Goal: Task Accomplishment & Management: Manage account settings

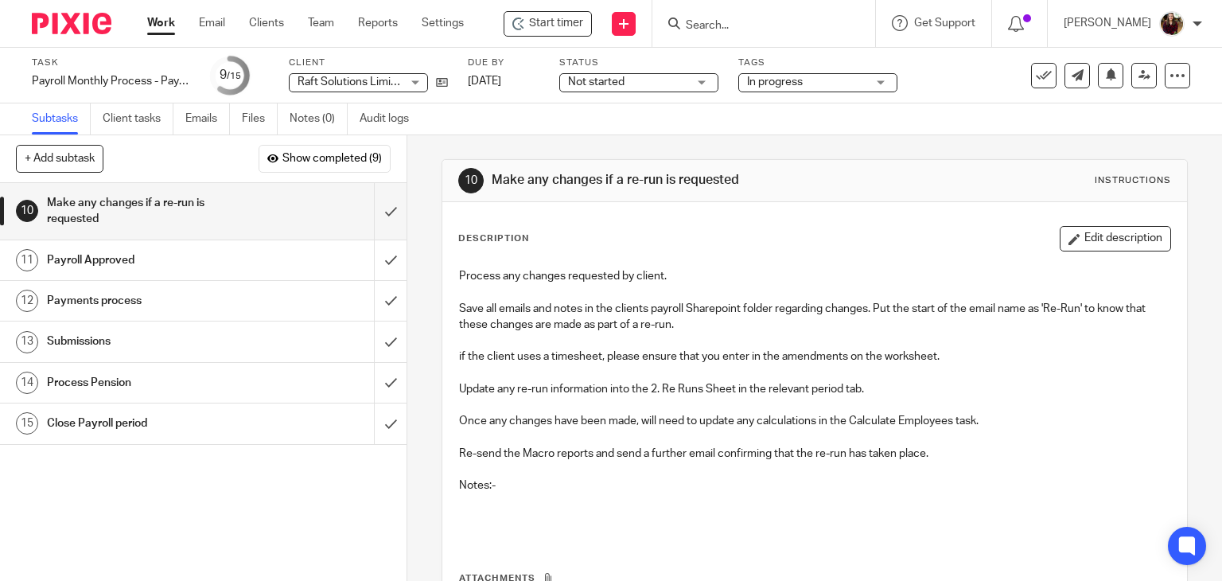
click at [747, 25] on input "Search" at bounding box center [755, 26] width 143 height 14
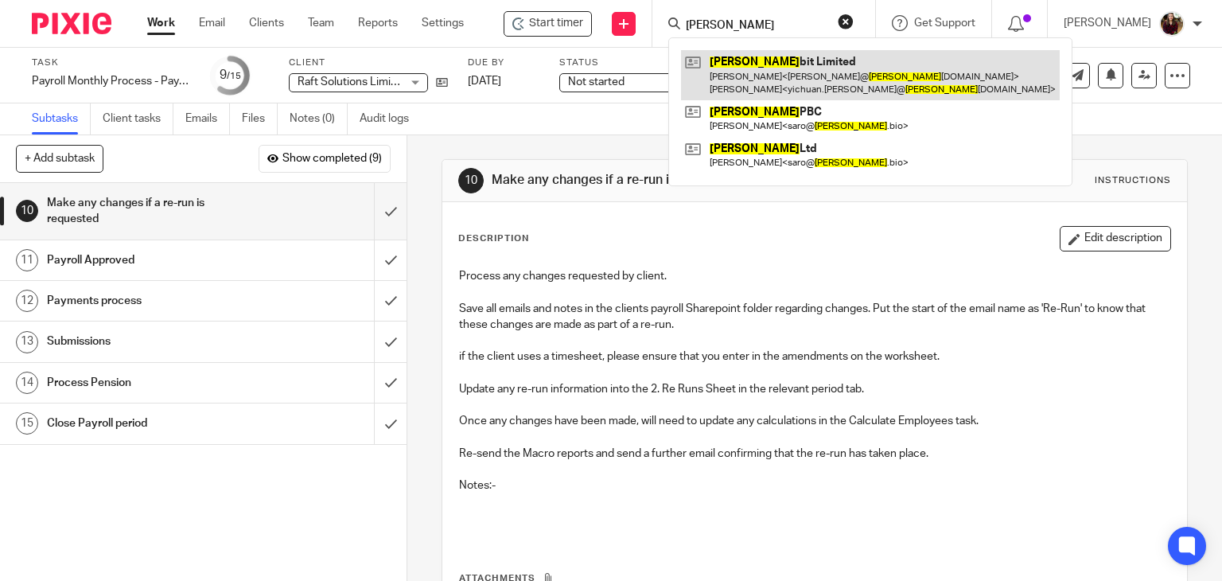
type input "boltz"
click at [753, 72] on link at bounding box center [870, 74] width 379 height 49
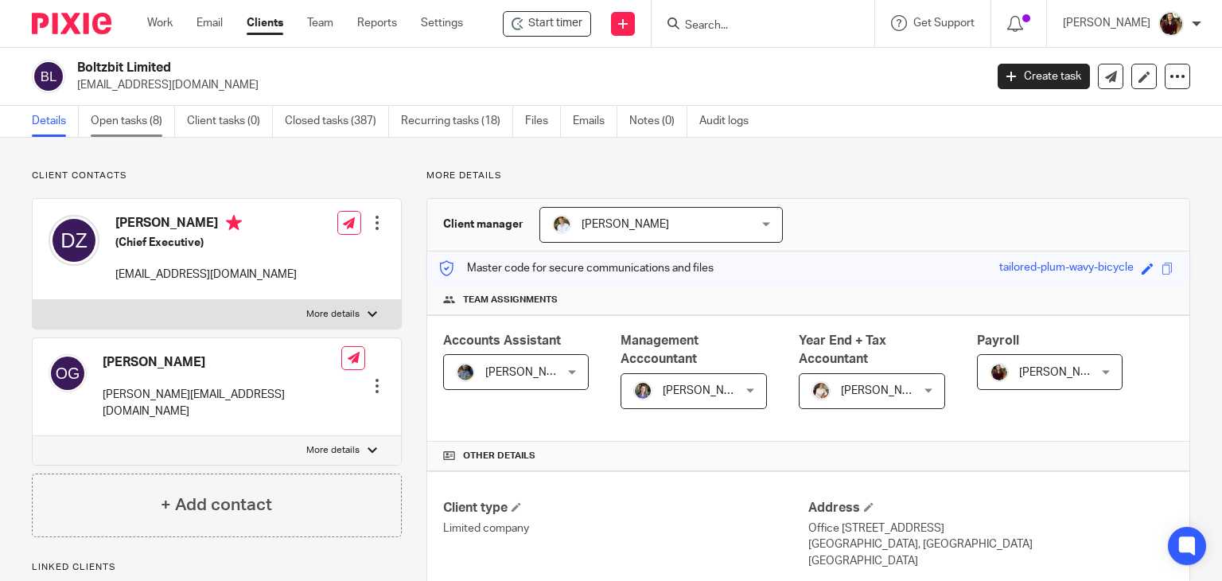
click at [110, 122] on link "Open tasks (8)" at bounding box center [133, 121] width 84 height 31
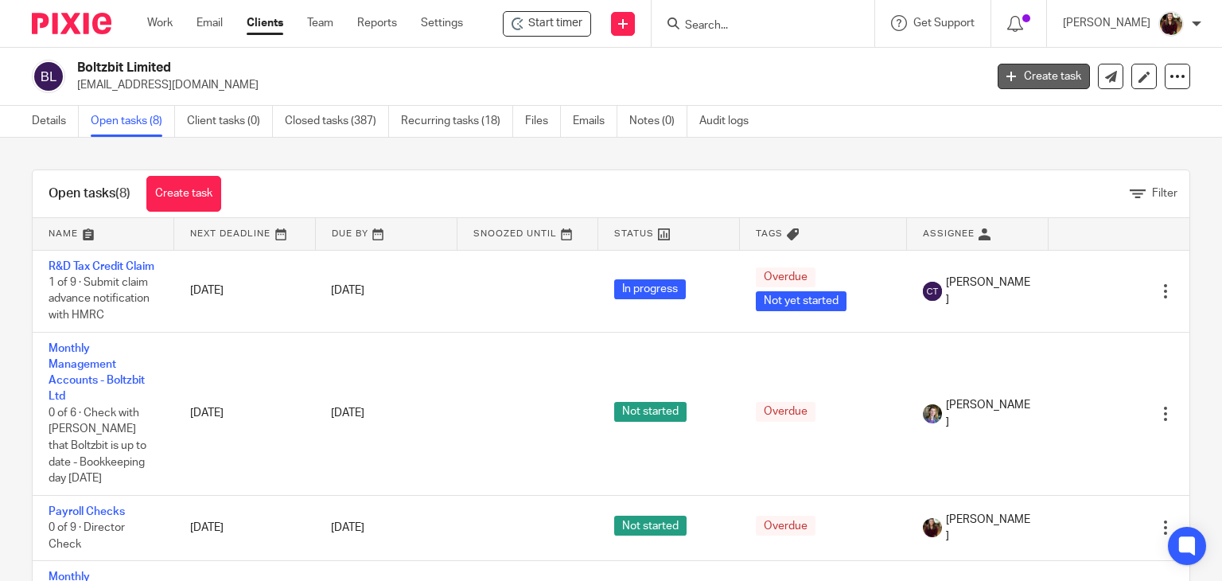
click at [1006, 84] on link "Create task" at bounding box center [1043, 76] width 92 height 25
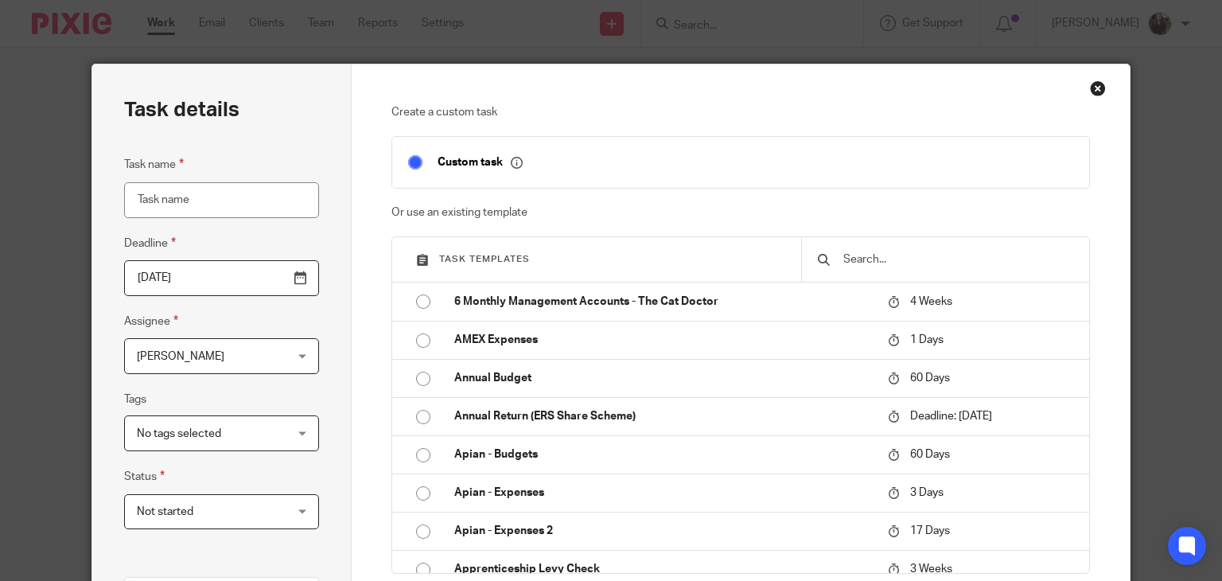
click at [883, 253] on input "text" at bounding box center [957, 259] width 231 height 17
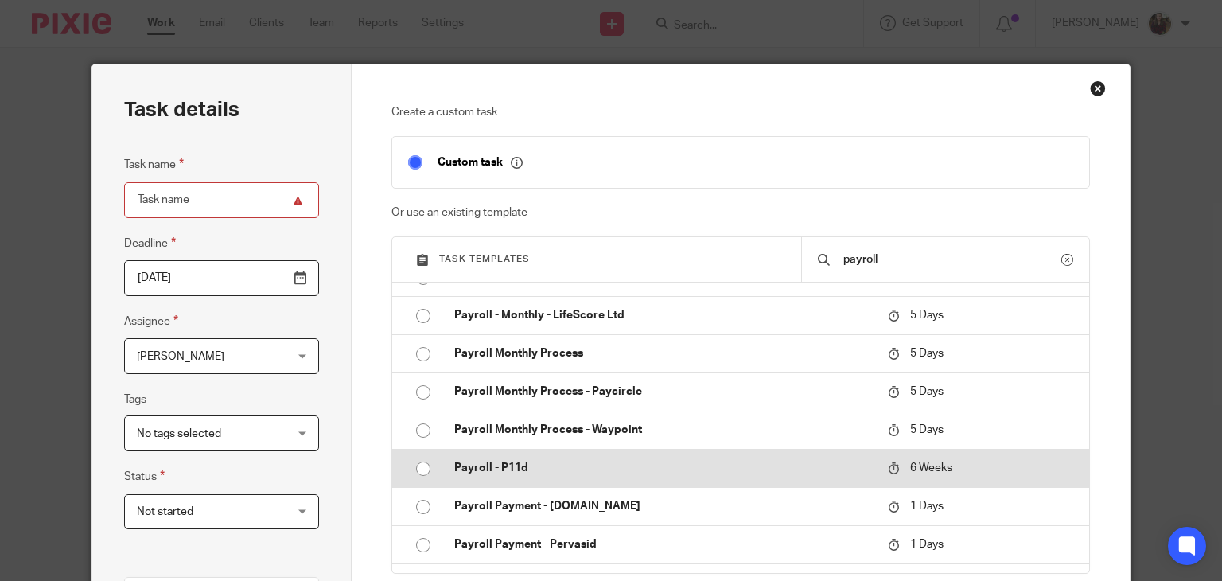
scroll to position [636, 0]
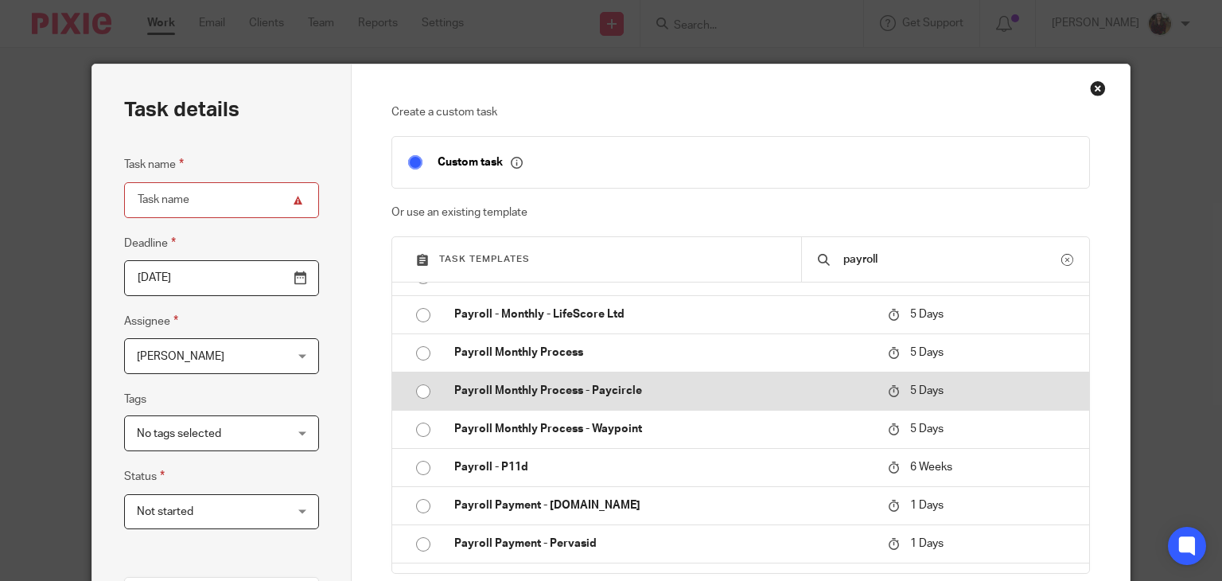
type input "payroll"
drag, startPoint x: 618, startPoint y: 395, endPoint x: 811, endPoint y: 398, distance: 192.5
click at [617, 395] on p "Payroll Monthly Process - Paycircle" at bounding box center [663, 391] width 418 height 16
type input "2025-08-25"
type input "Payroll Monthly Process - Paycircle"
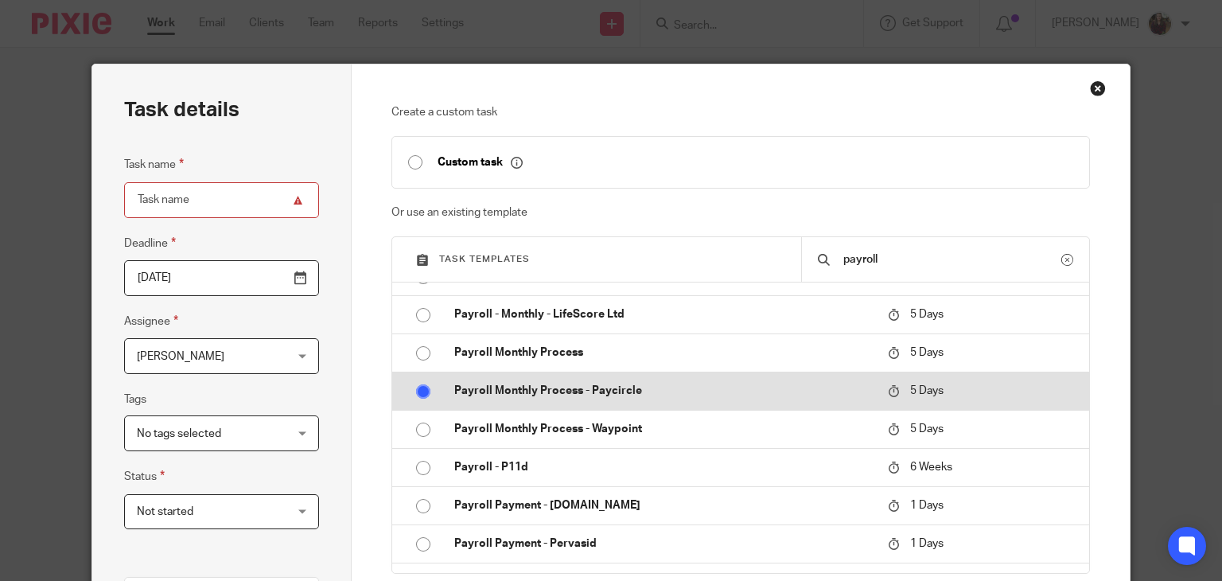
checkbox input "false"
radio input "true"
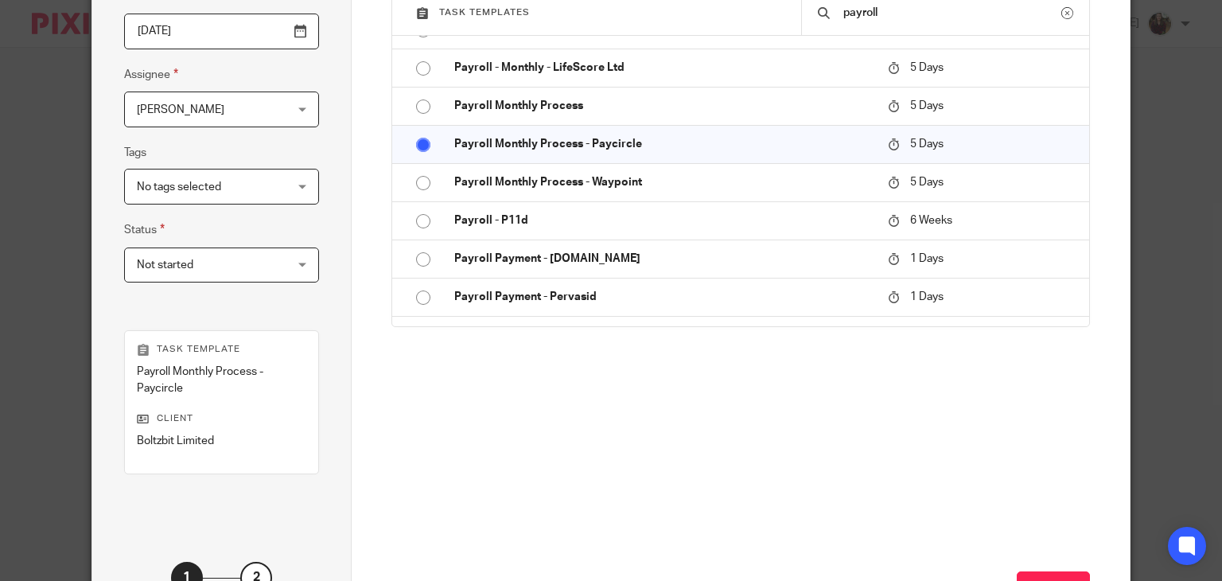
scroll to position [318, 0]
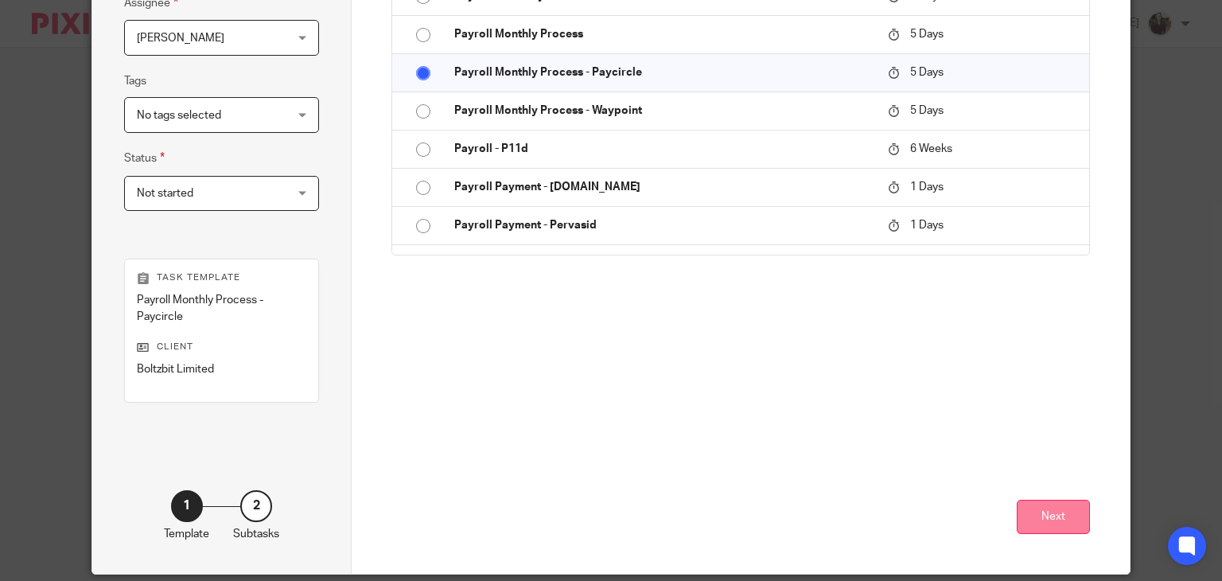
click at [1044, 520] on button "Next" at bounding box center [1053, 517] width 73 height 34
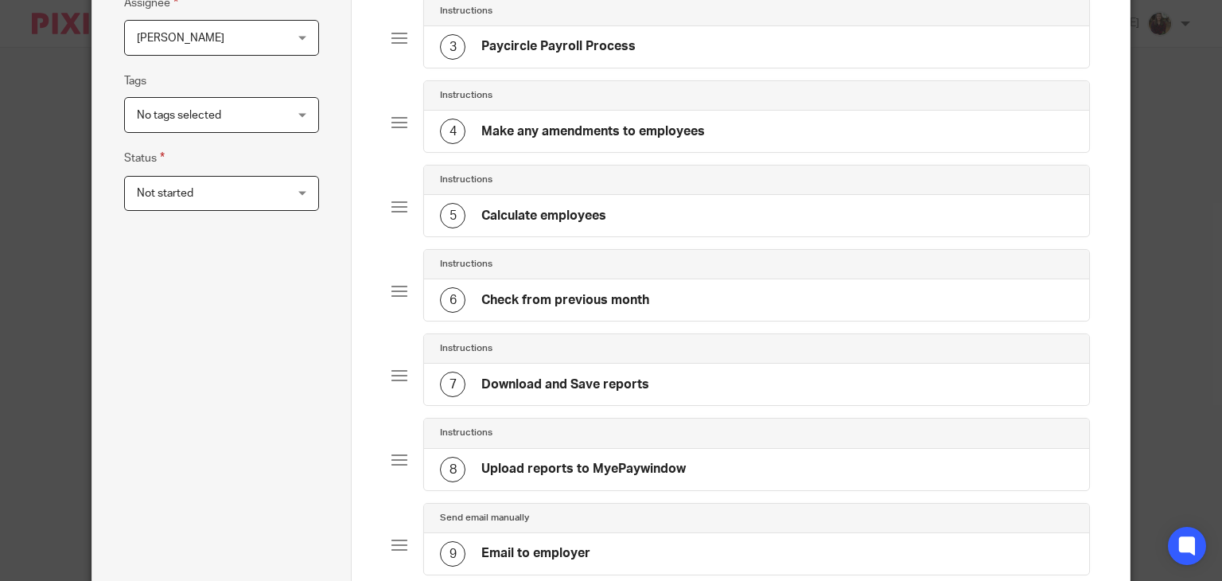
scroll to position [0, 0]
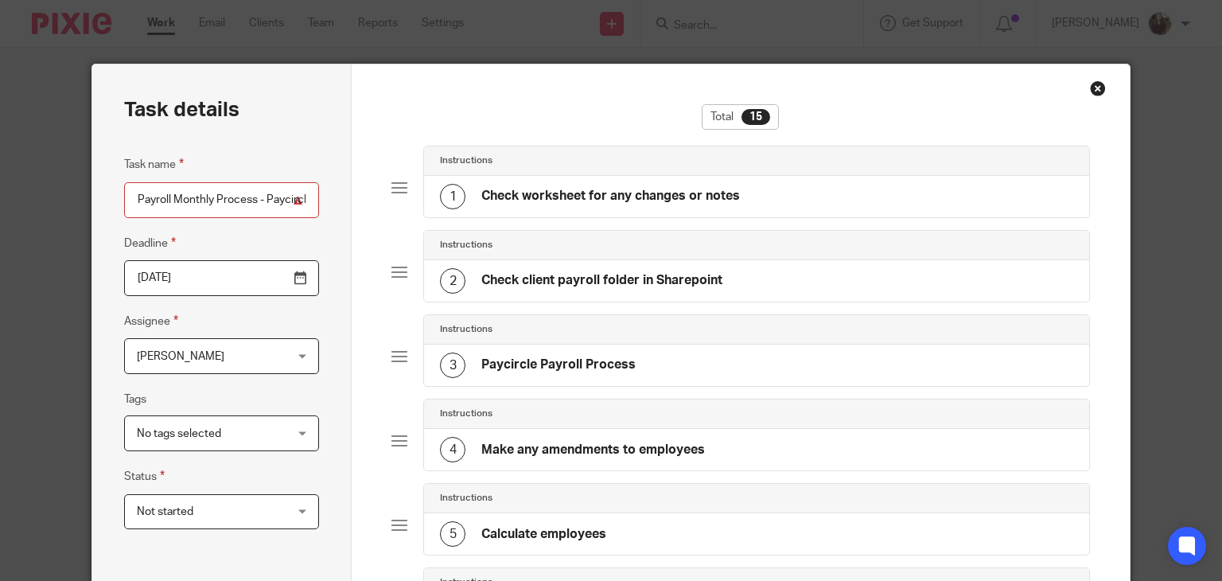
click at [1091, 88] on div "Close this dialog window" at bounding box center [1098, 88] width 16 height 16
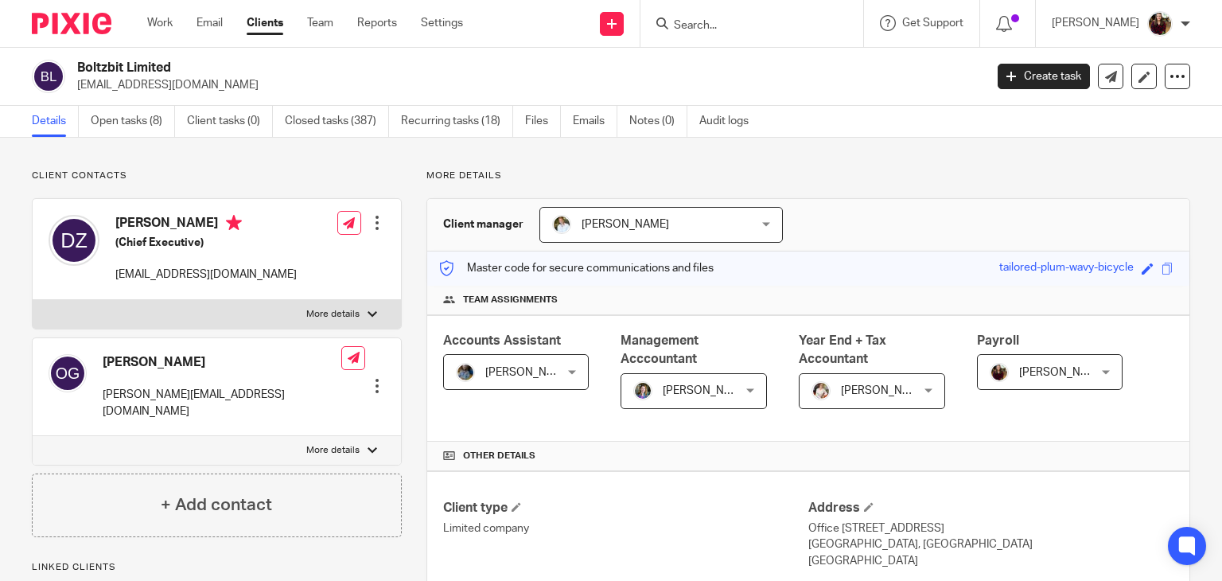
click at [734, 24] on input "Search" at bounding box center [743, 26] width 143 height 14
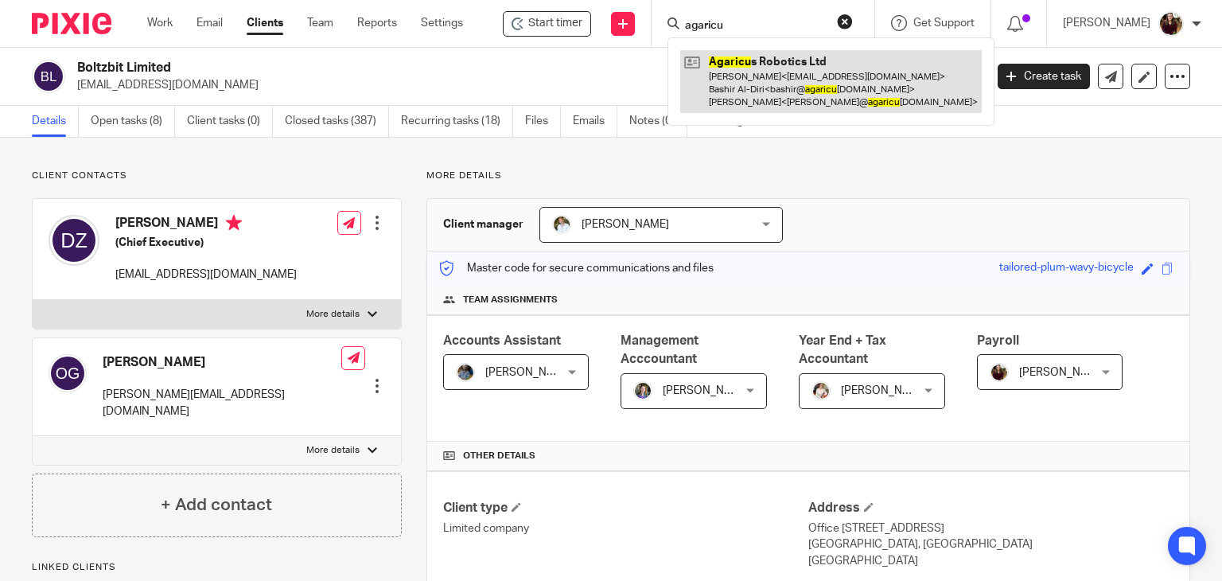
type input "agaricu"
click at [737, 80] on link at bounding box center [830, 81] width 301 height 63
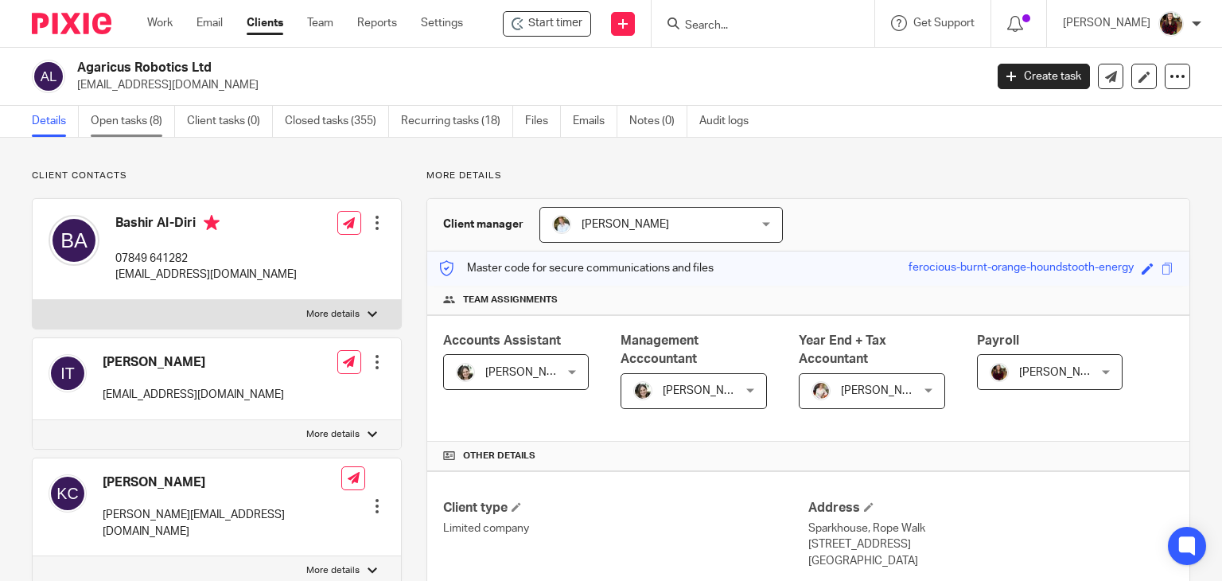
click at [102, 121] on link "Open tasks (8)" at bounding box center [133, 121] width 84 height 31
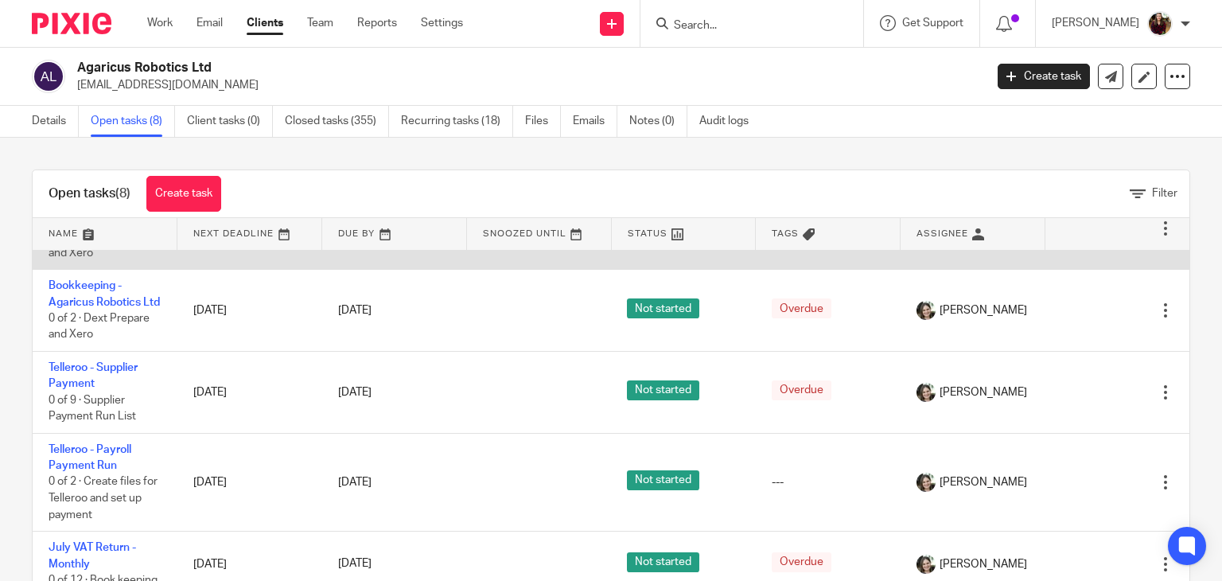
scroll to position [361, 0]
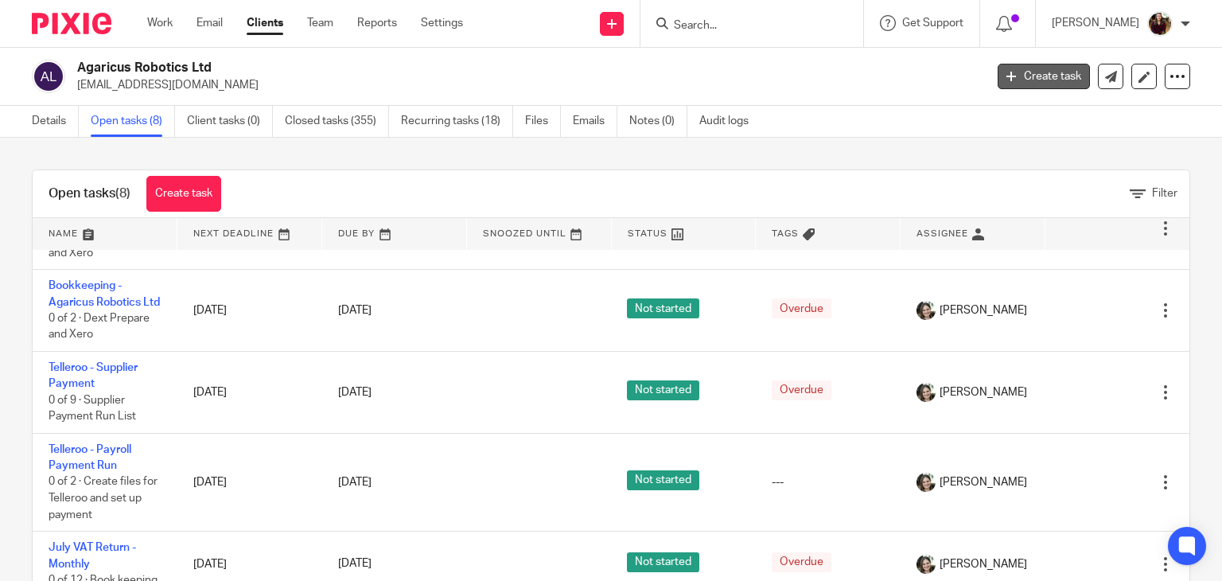
click at [1013, 81] on link "Create task" at bounding box center [1043, 76] width 92 height 25
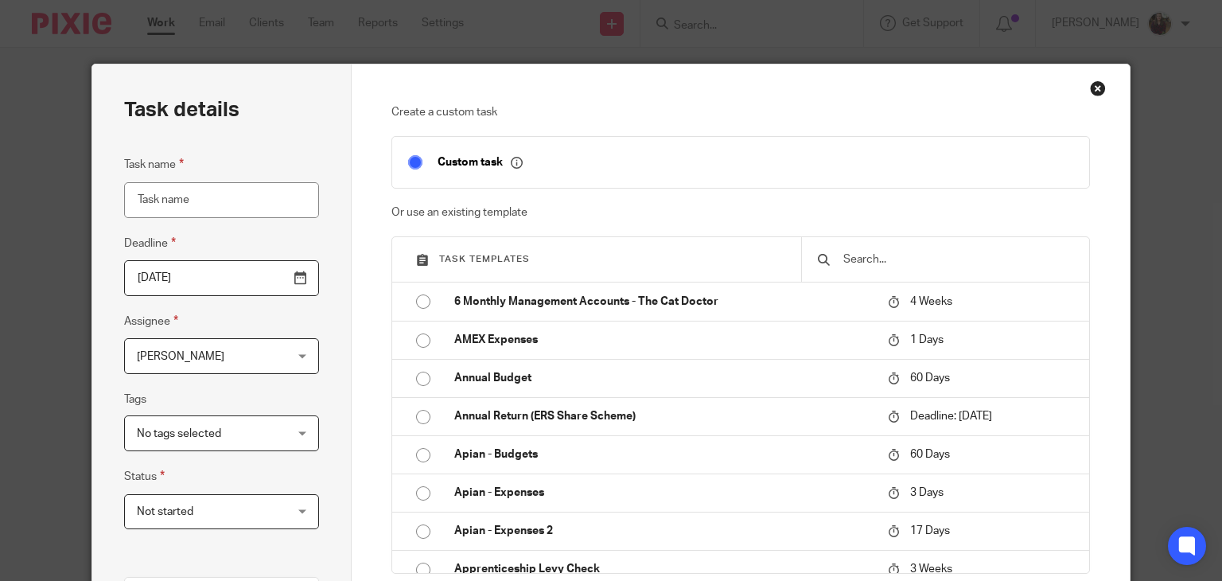
click at [858, 265] on input "text" at bounding box center [957, 259] width 231 height 17
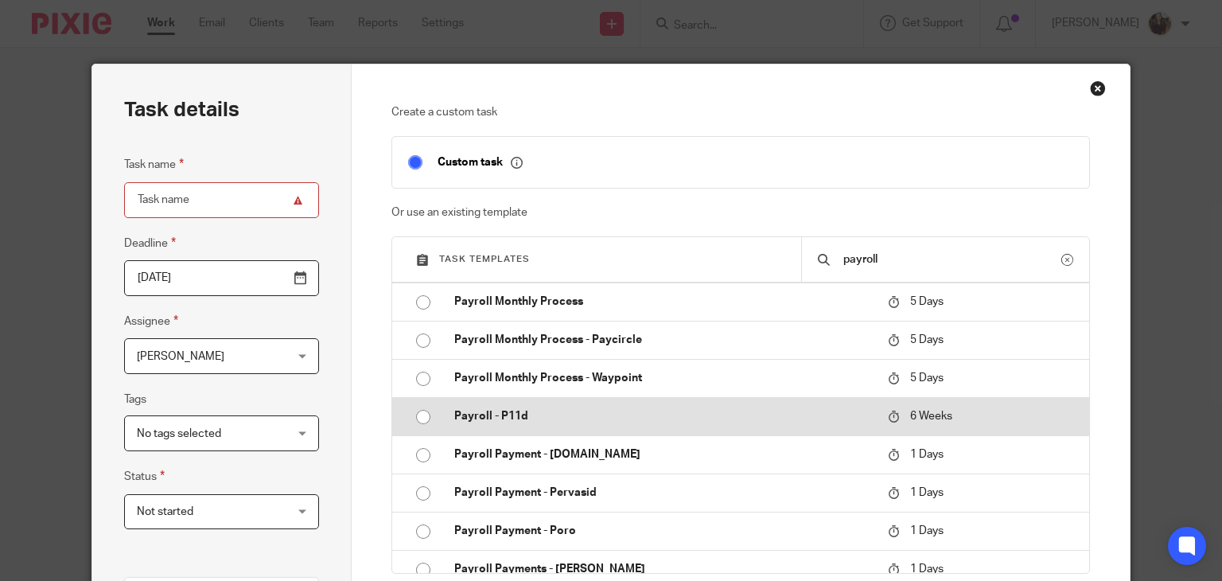
scroll to position [716, 0]
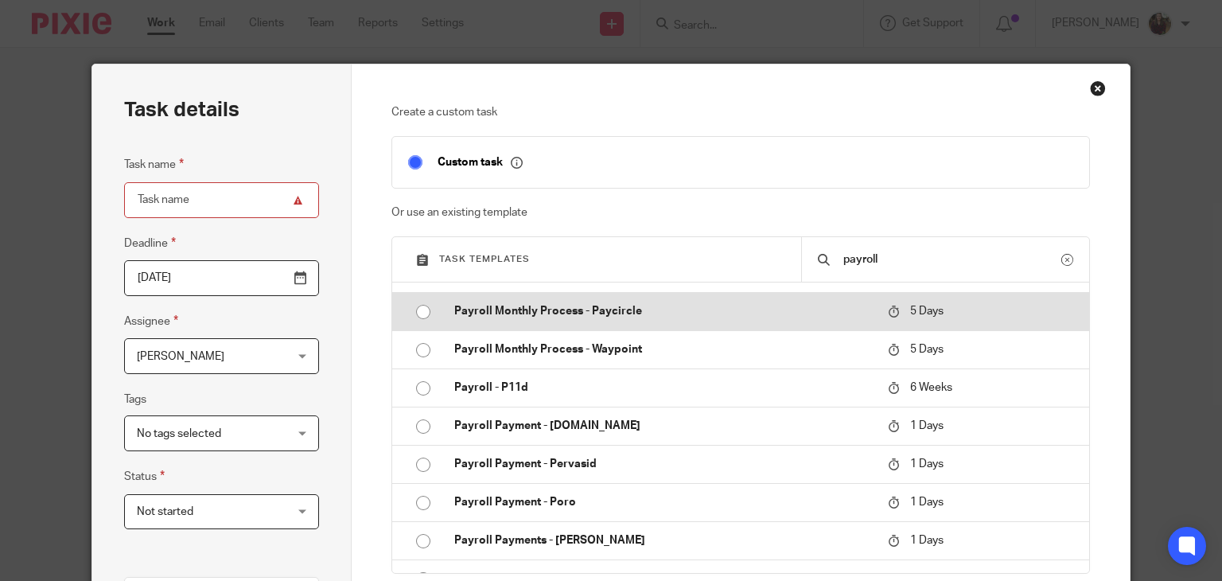
type input "payroll"
click at [638, 309] on p "Payroll Monthly Process - Paycircle" at bounding box center [663, 311] width 418 height 16
type input "2025-08-25"
type input "Payroll Monthly Process - Paycircle"
checkbox input "false"
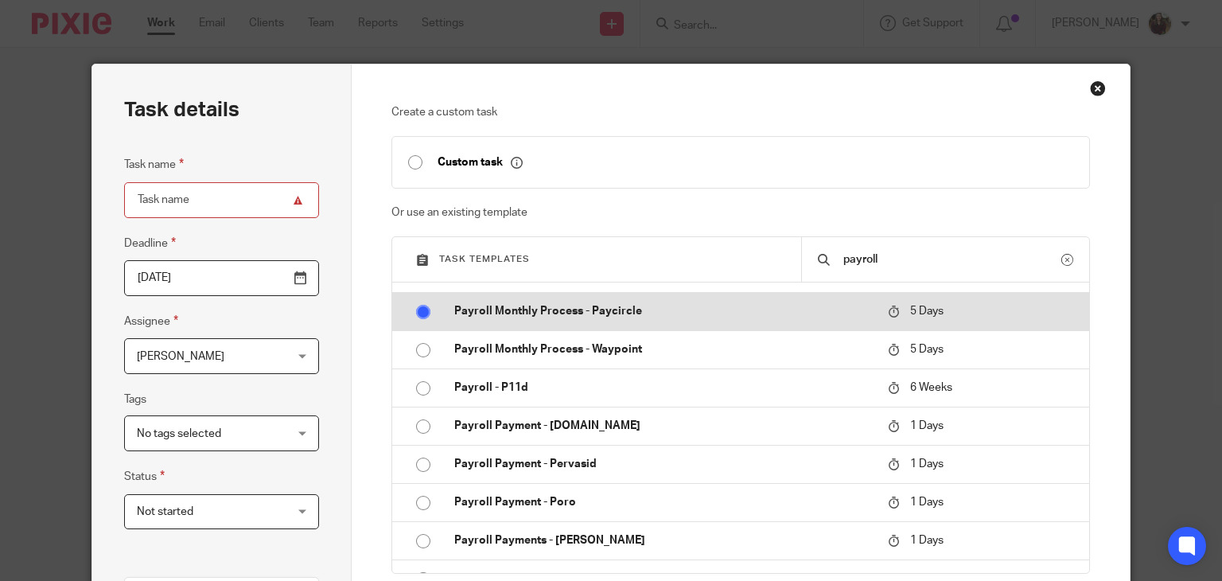
radio input "true"
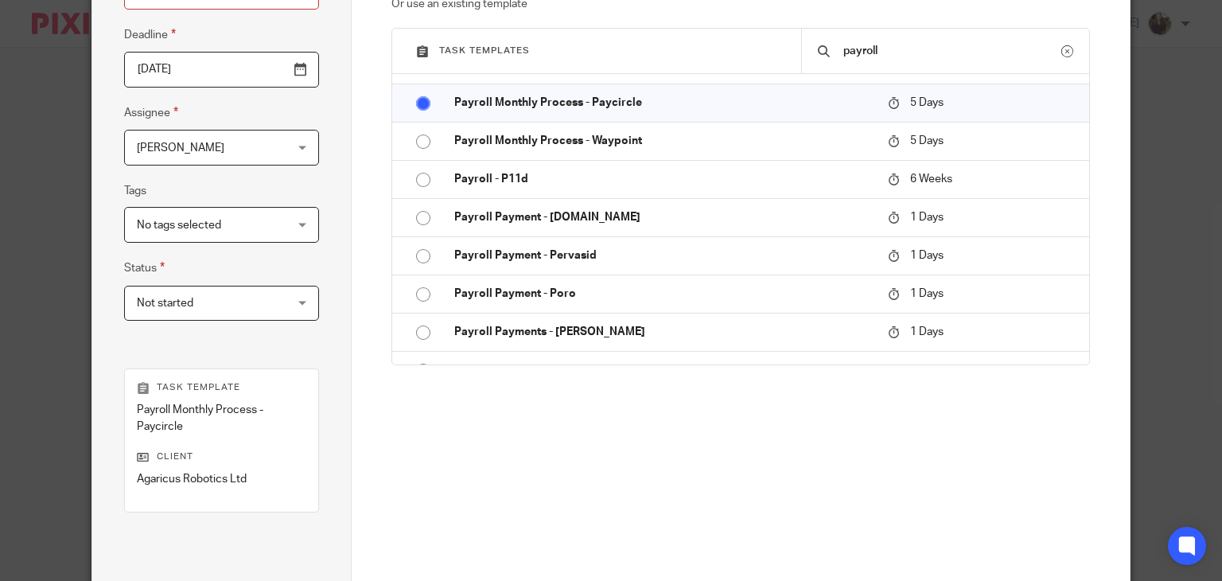
scroll to position [318, 0]
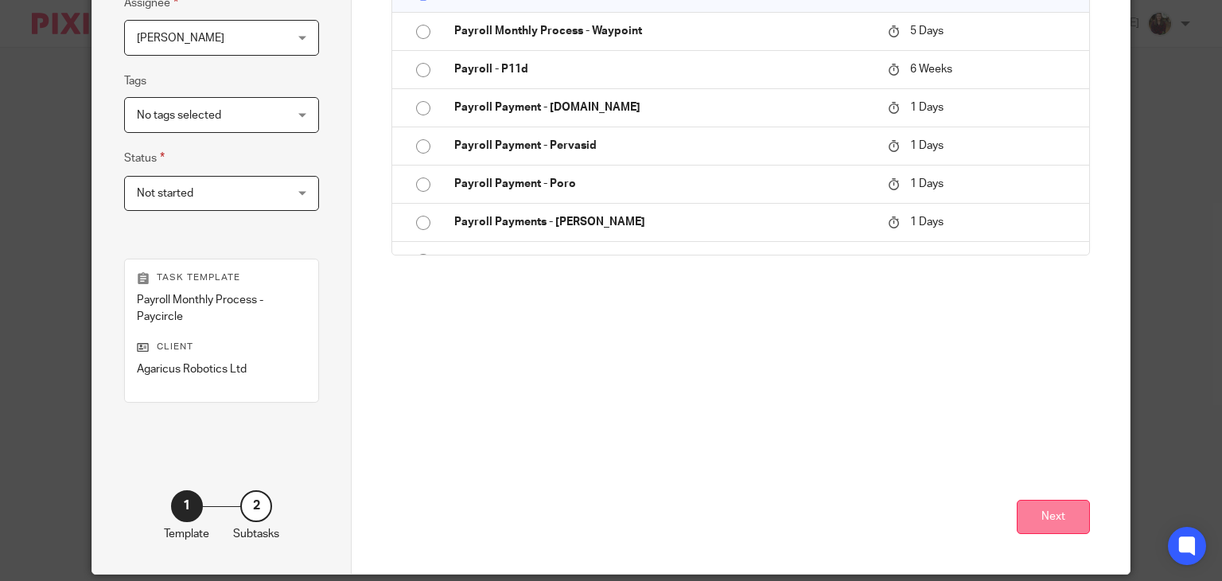
click at [1058, 515] on button "Next" at bounding box center [1053, 517] width 73 height 34
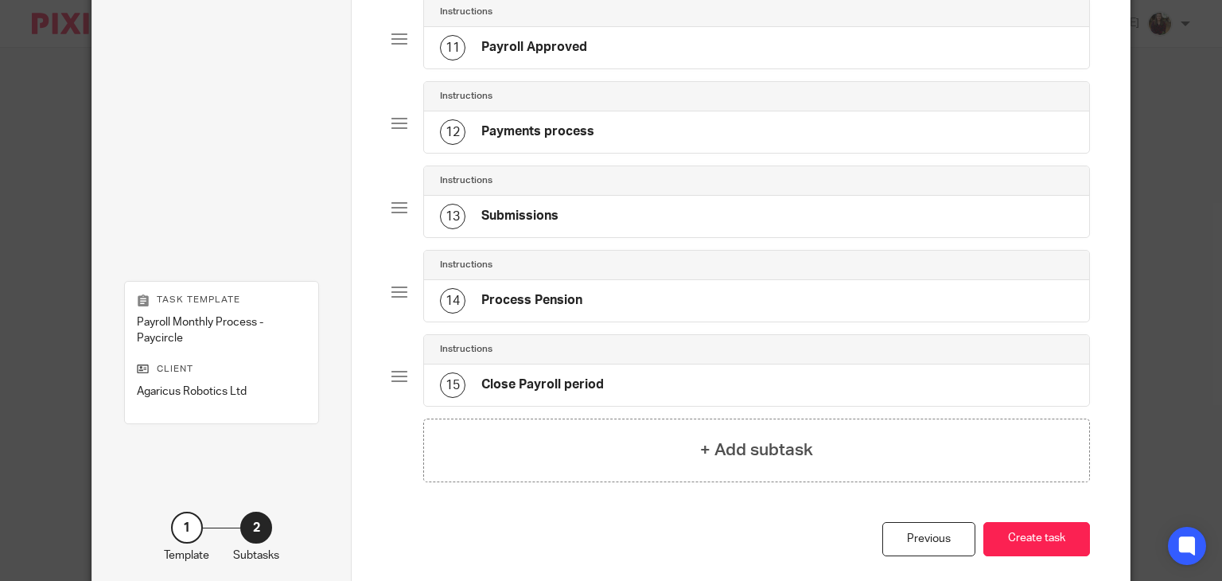
scroll to position [1064, 0]
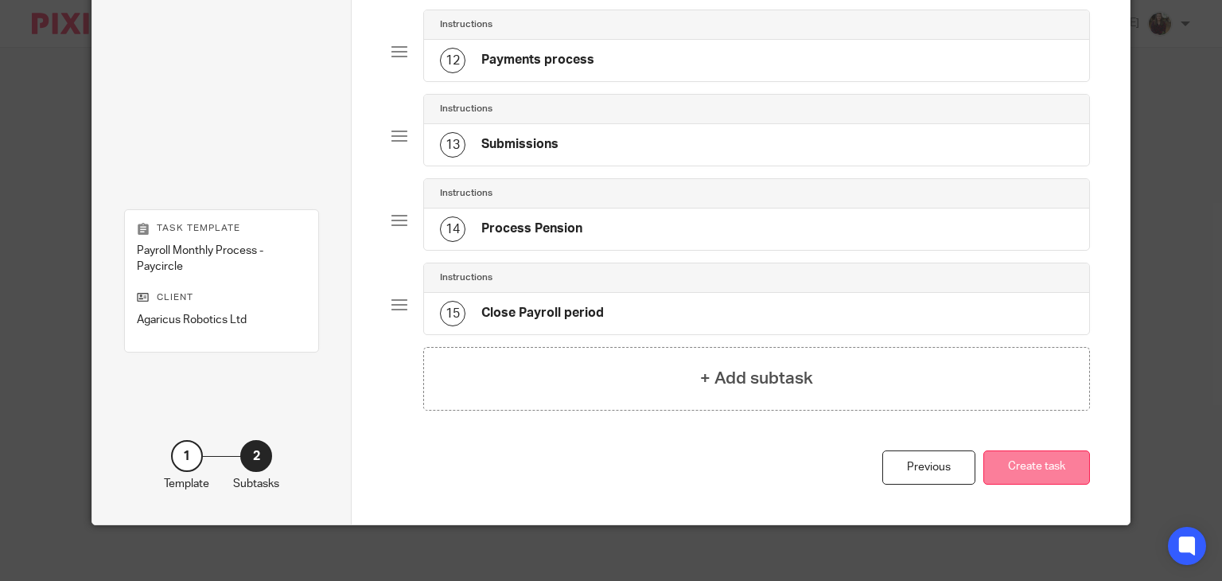
click at [1063, 472] on button "Create task" at bounding box center [1036, 467] width 107 height 34
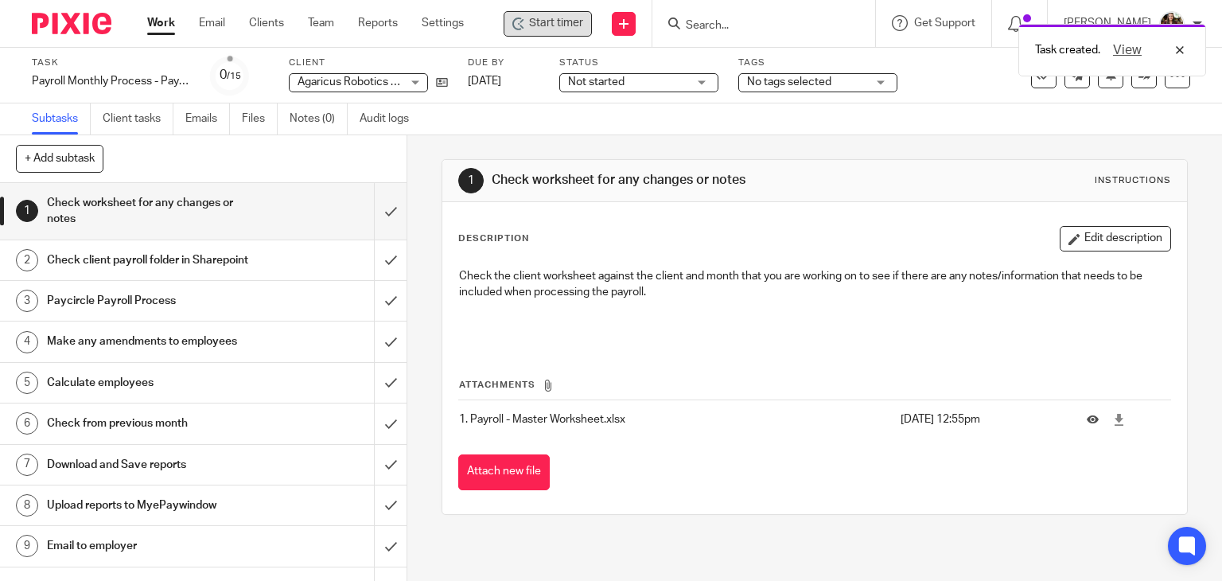
click at [548, 18] on span "Start timer" at bounding box center [556, 23] width 54 height 17
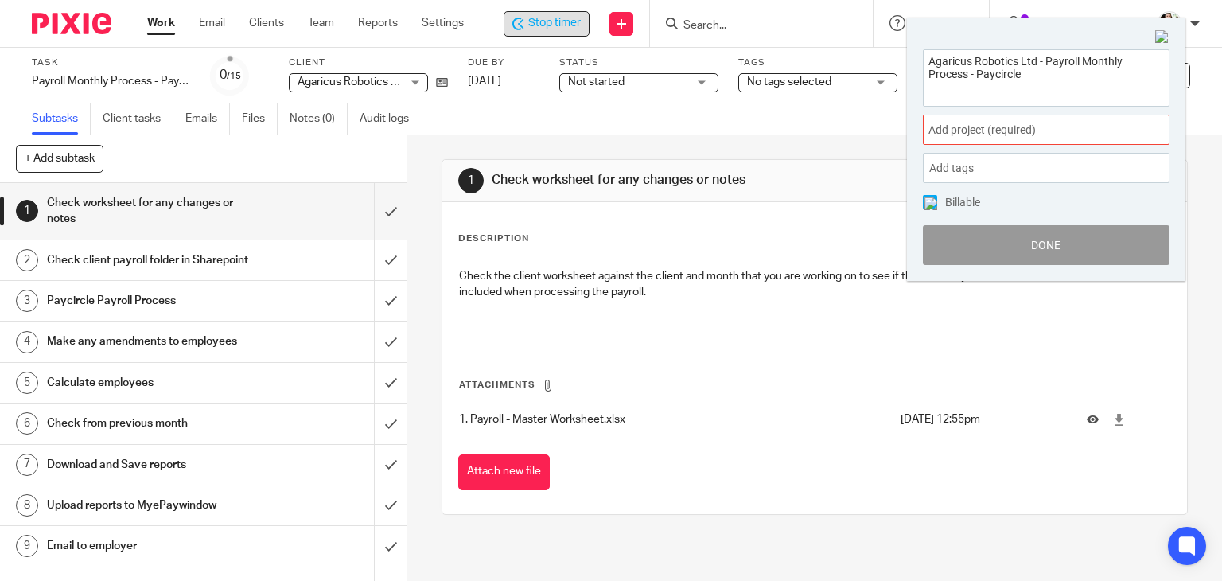
click at [1062, 125] on span "Add project (required) :" at bounding box center [1028, 130] width 200 height 17
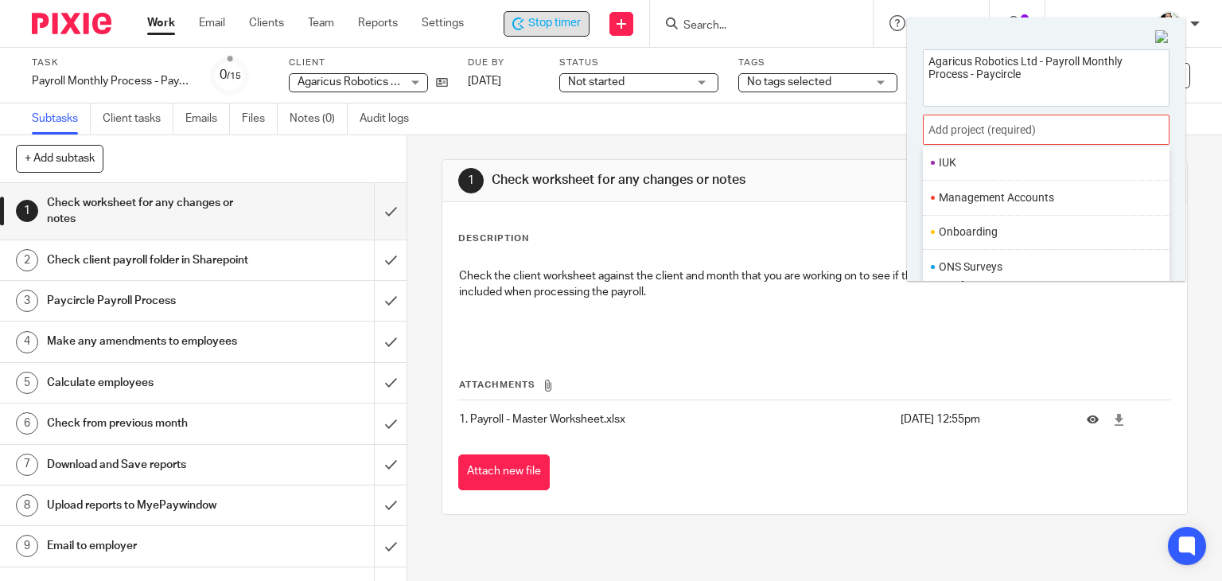
scroll to position [557, 0]
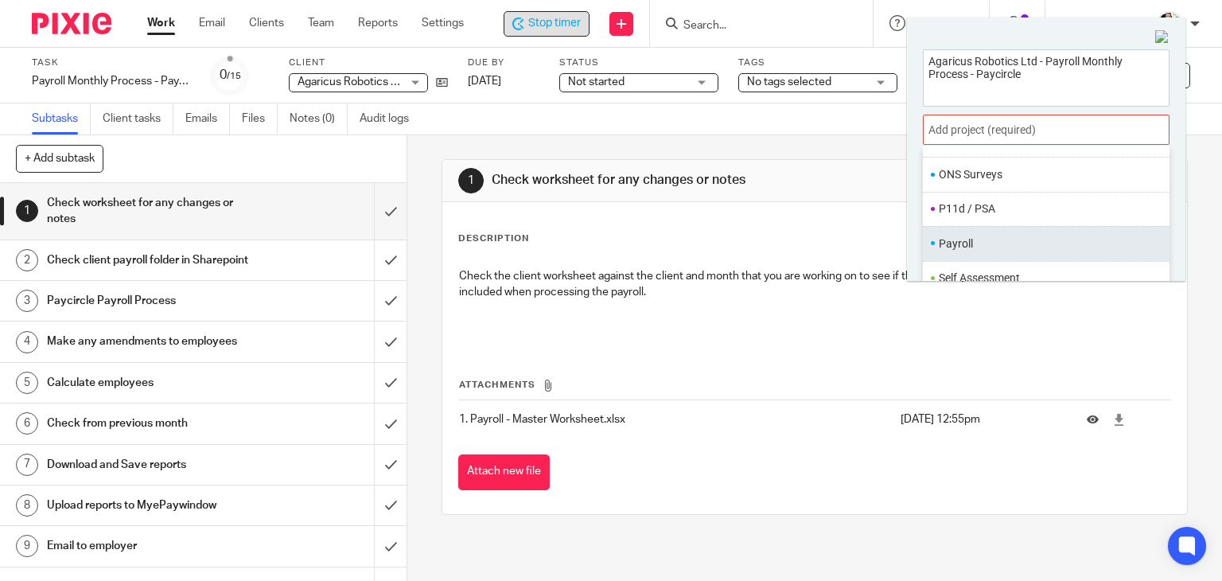
click at [970, 244] on li "Payroll" at bounding box center [1043, 243] width 208 height 17
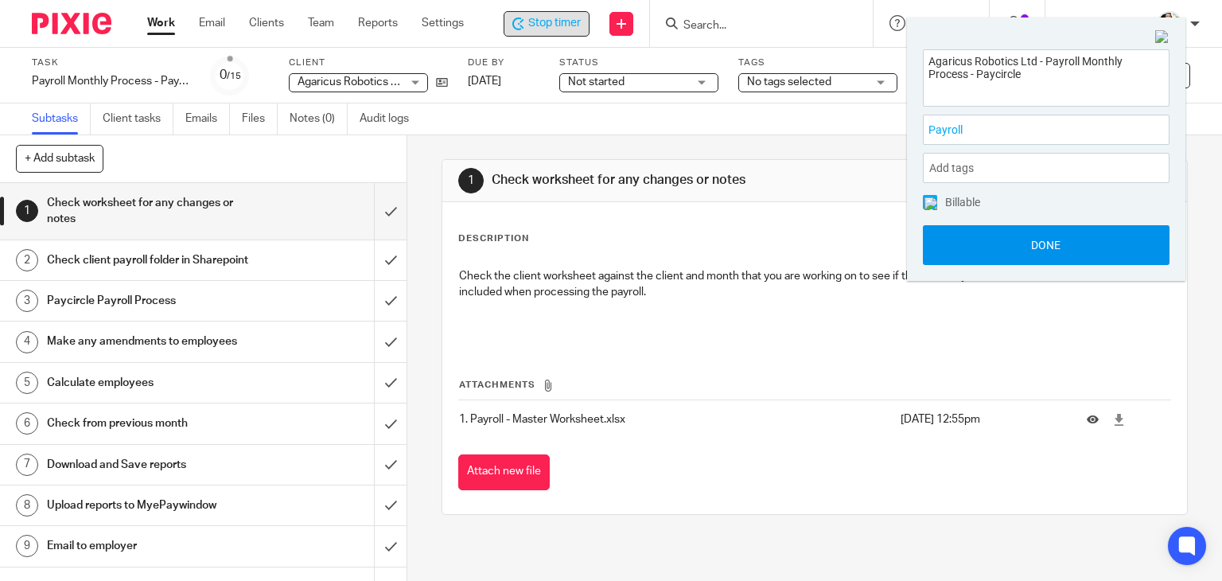
click at [1020, 240] on button "Done" at bounding box center [1046, 245] width 247 height 40
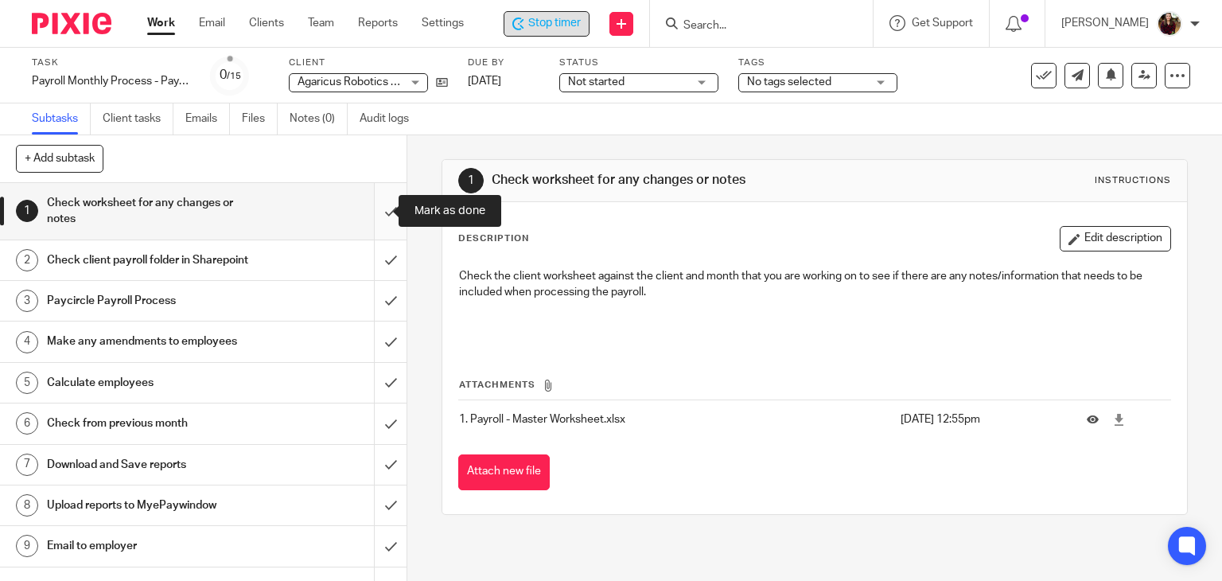
click at [375, 220] on input "submit" at bounding box center [203, 211] width 406 height 56
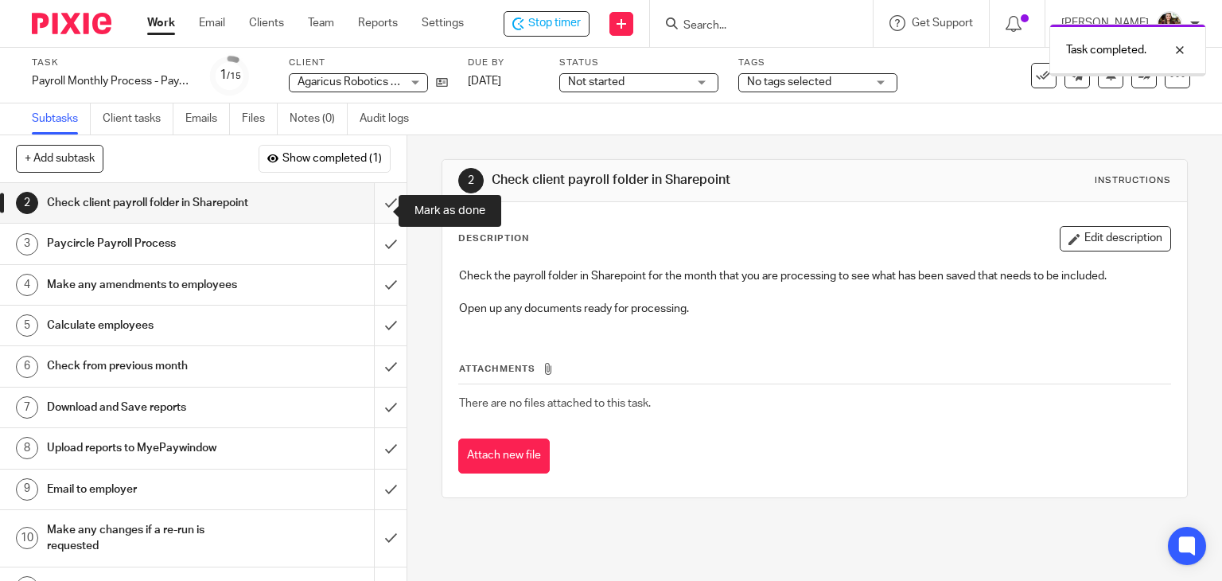
click at [366, 217] on input "submit" at bounding box center [203, 203] width 406 height 40
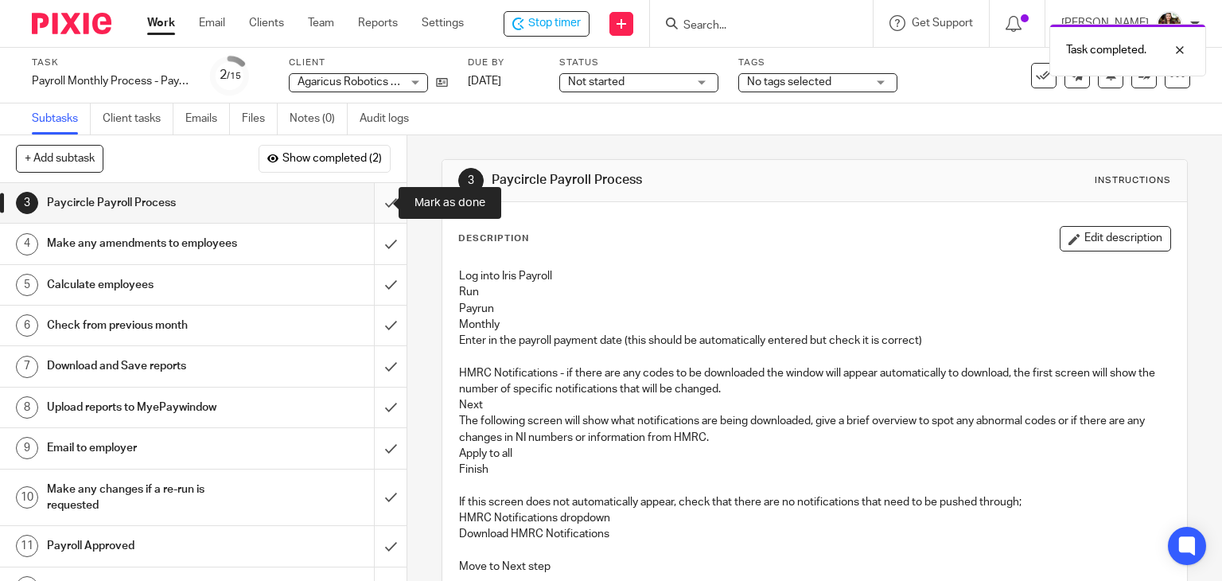
click at [370, 204] on input "submit" at bounding box center [203, 203] width 406 height 40
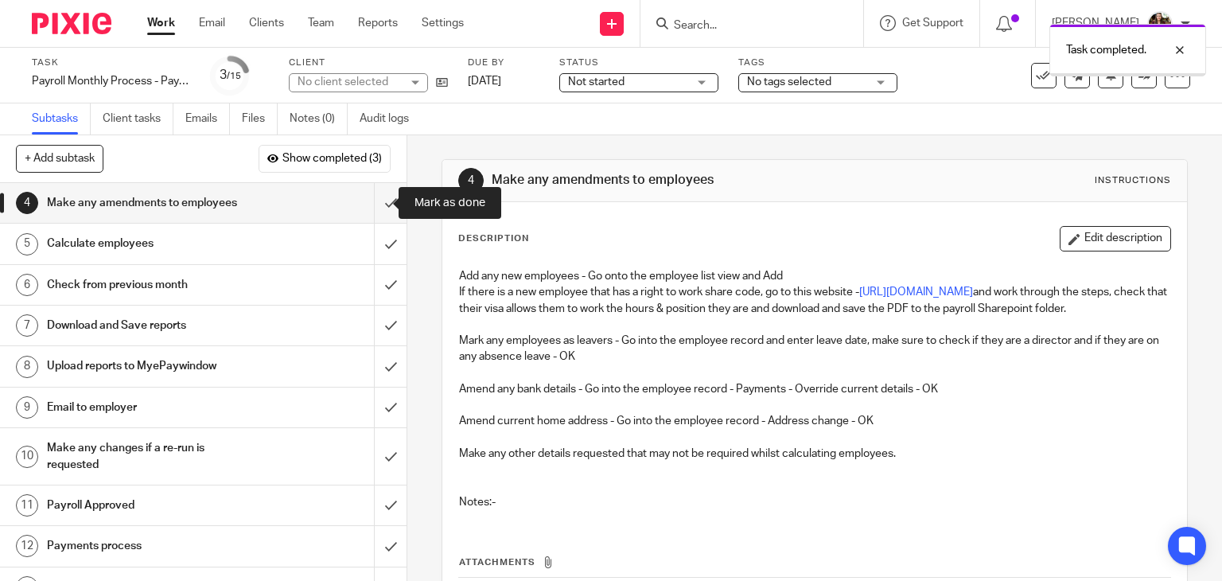
click at [369, 204] on input "submit" at bounding box center [203, 203] width 406 height 40
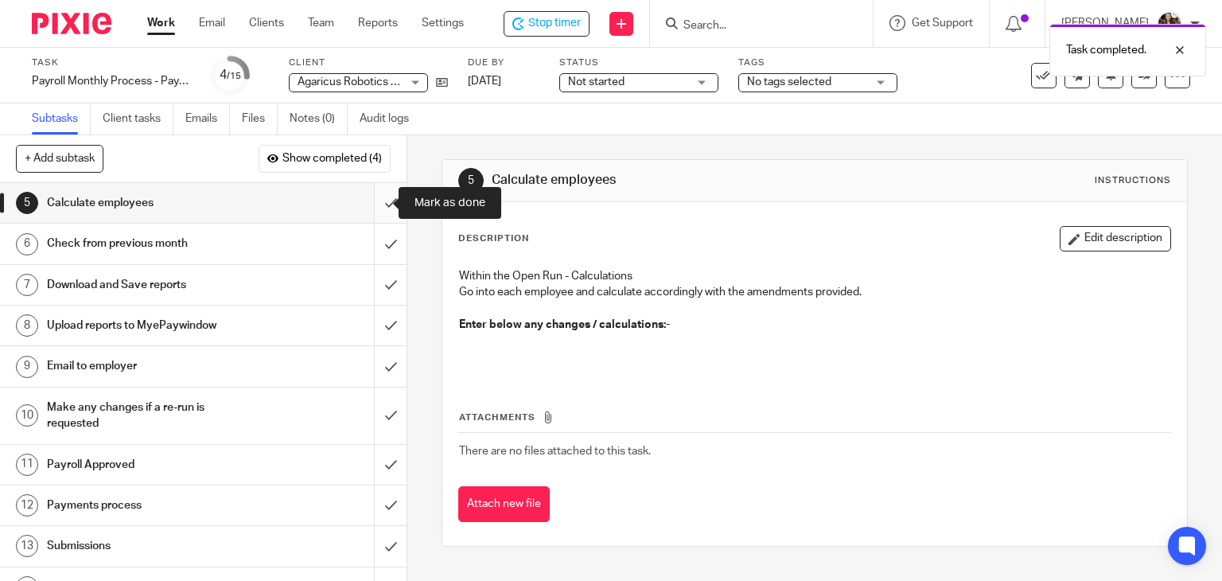
click at [373, 203] on input "submit" at bounding box center [203, 203] width 406 height 40
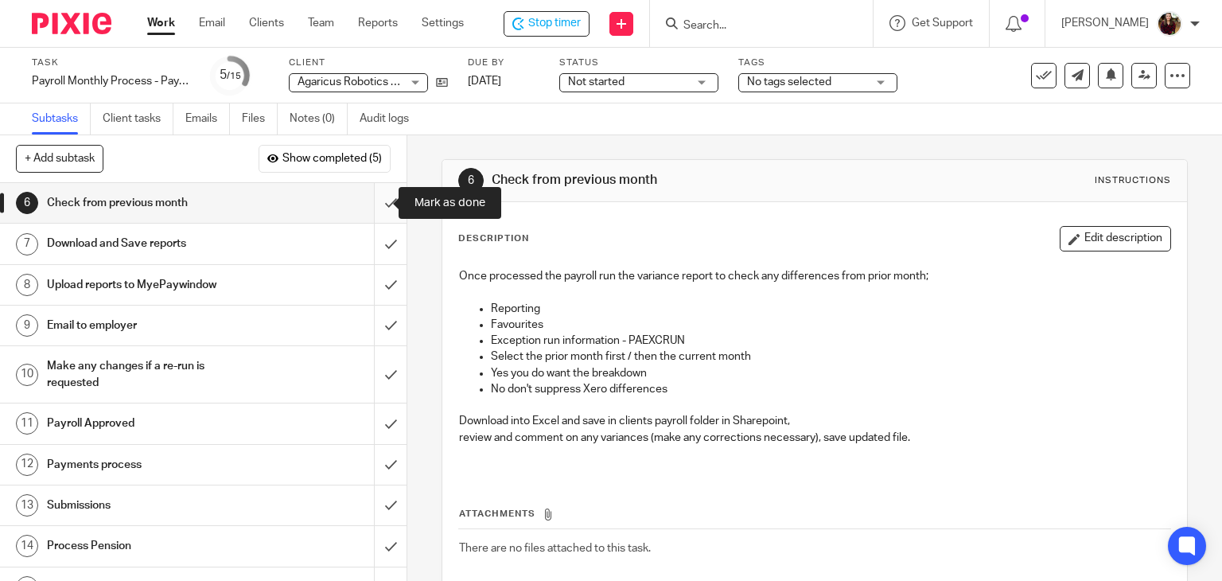
click at [364, 201] on input "submit" at bounding box center [203, 203] width 406 height 40
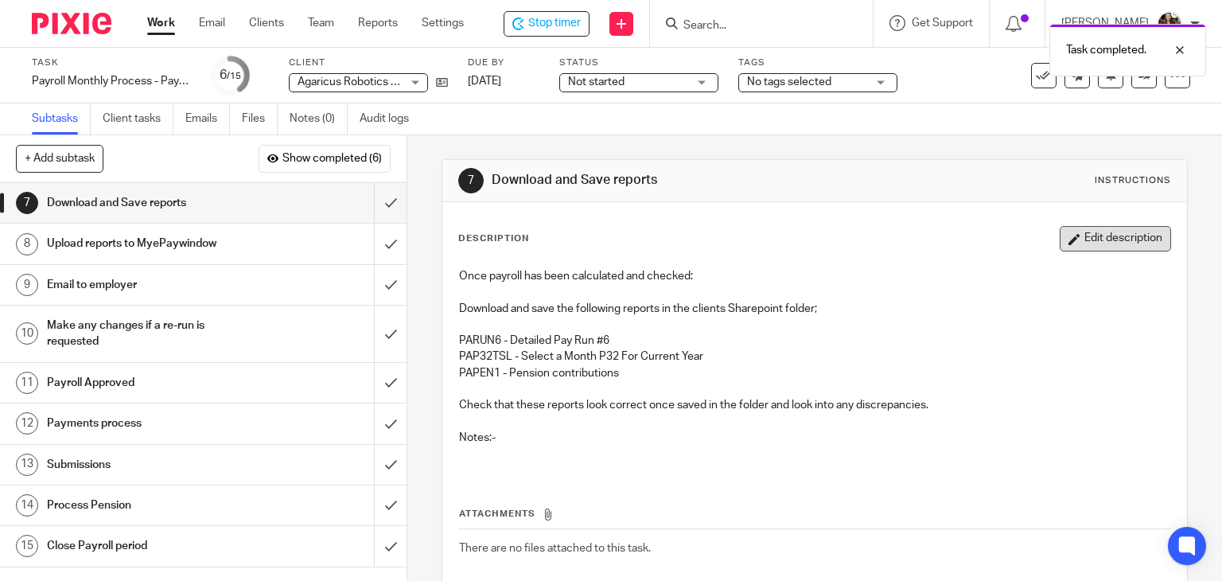
click at [1084, 239] on button "Edit description" at bounding box center [1115, 238] width 111 height 25
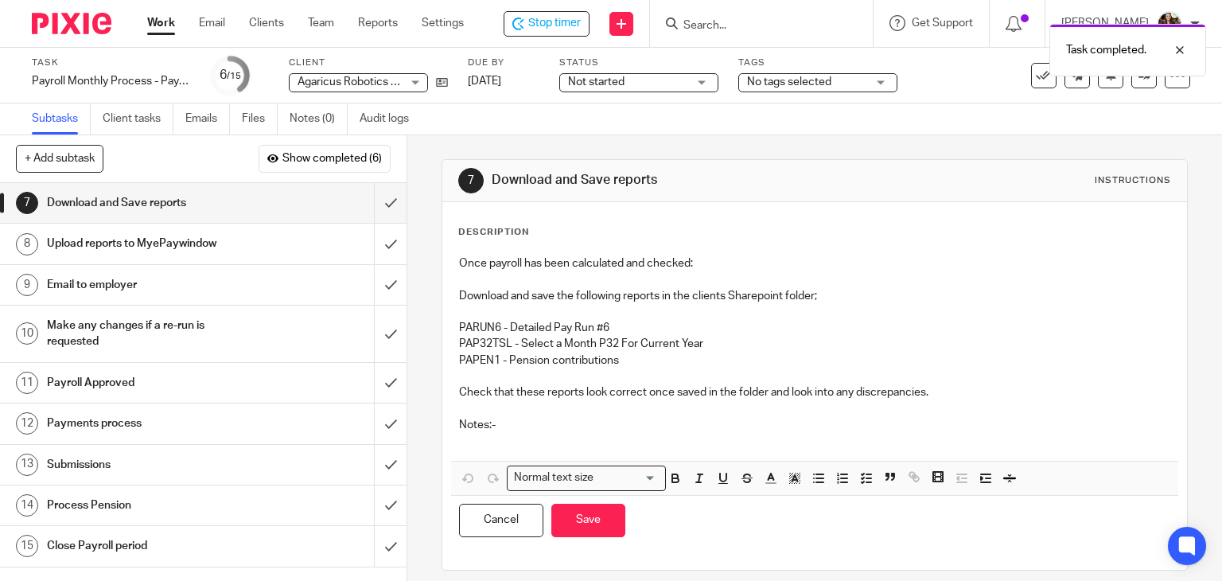
click at [492, 446] on p at bounding box center [815, 441] width 712 height 16
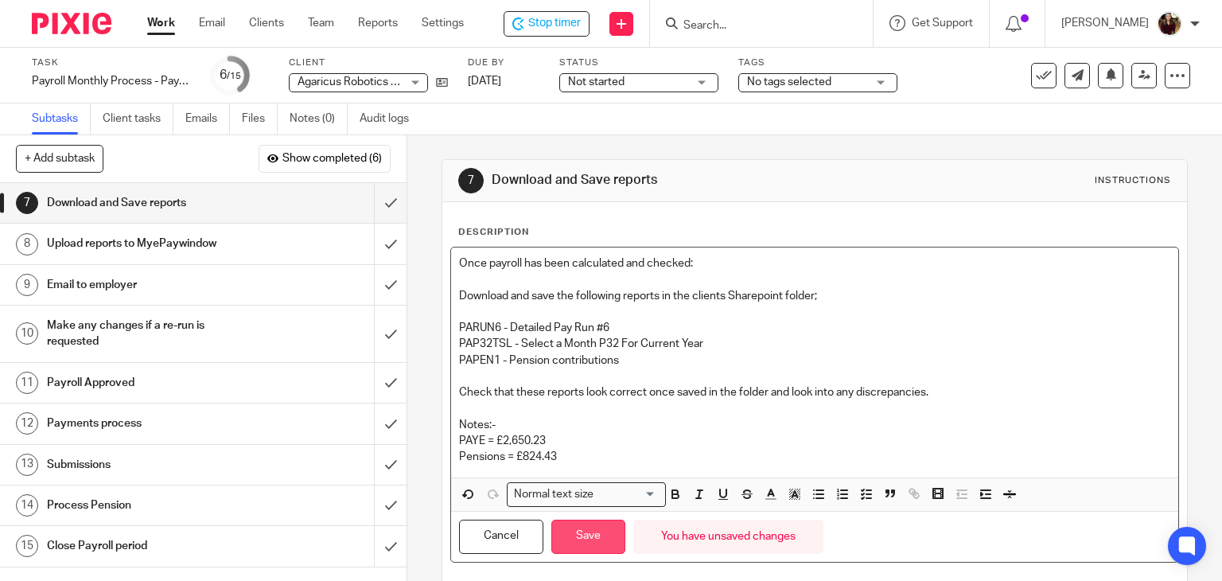
click at [577, 527] on button "Save" at bounding box center [588, 536] width 74 height 34
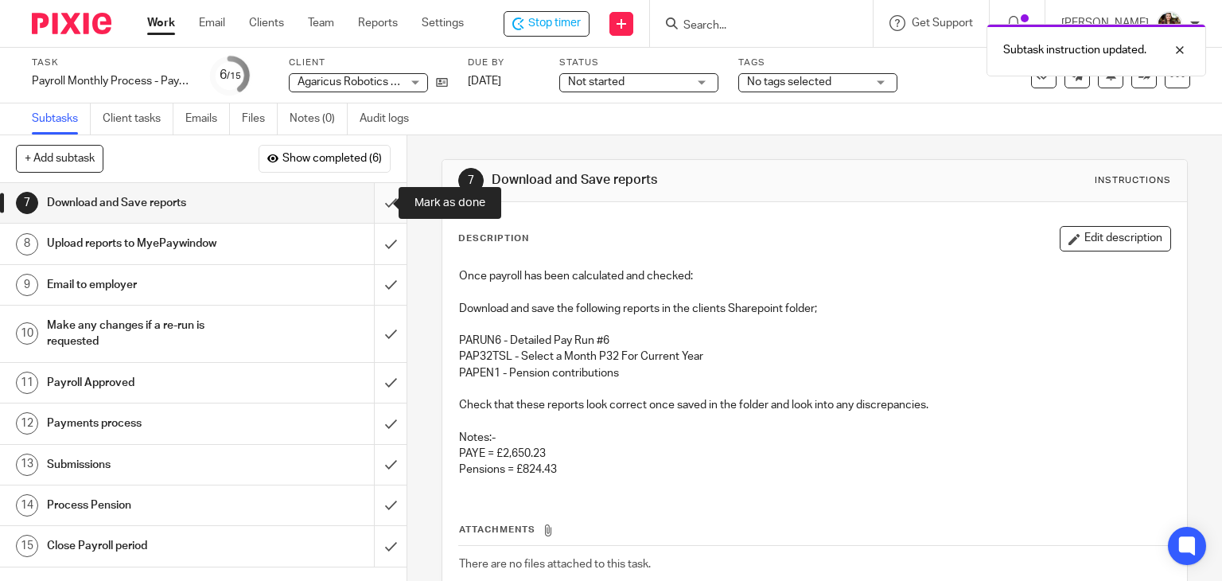
click at [365, 203] on input "submit" at bounding box center [203, 203] width 406 height 40
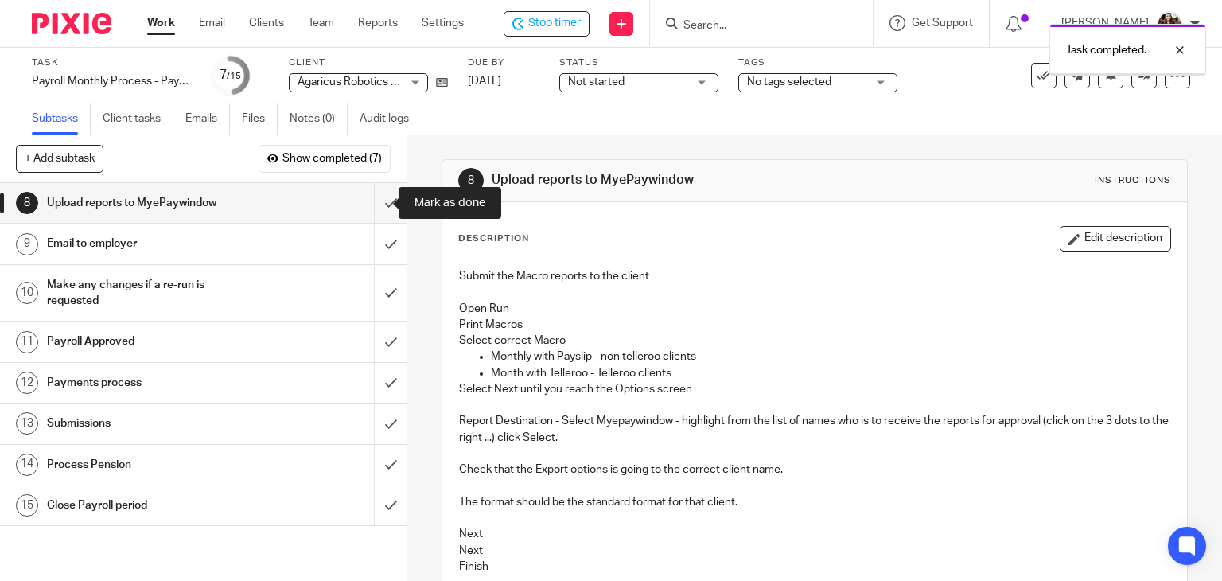
click at [370, 197] on input "submit" at bounding box center [203, 203] width 406 height 40
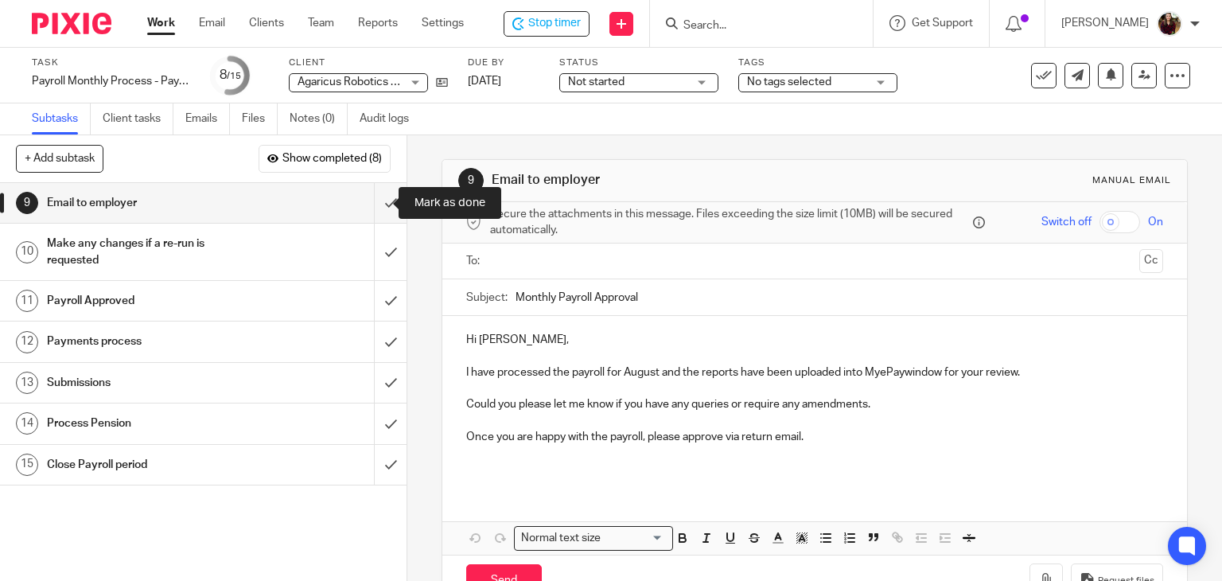
click at [375, 205] on input "submit" at bounding box center [203, 203] width 406 height 40
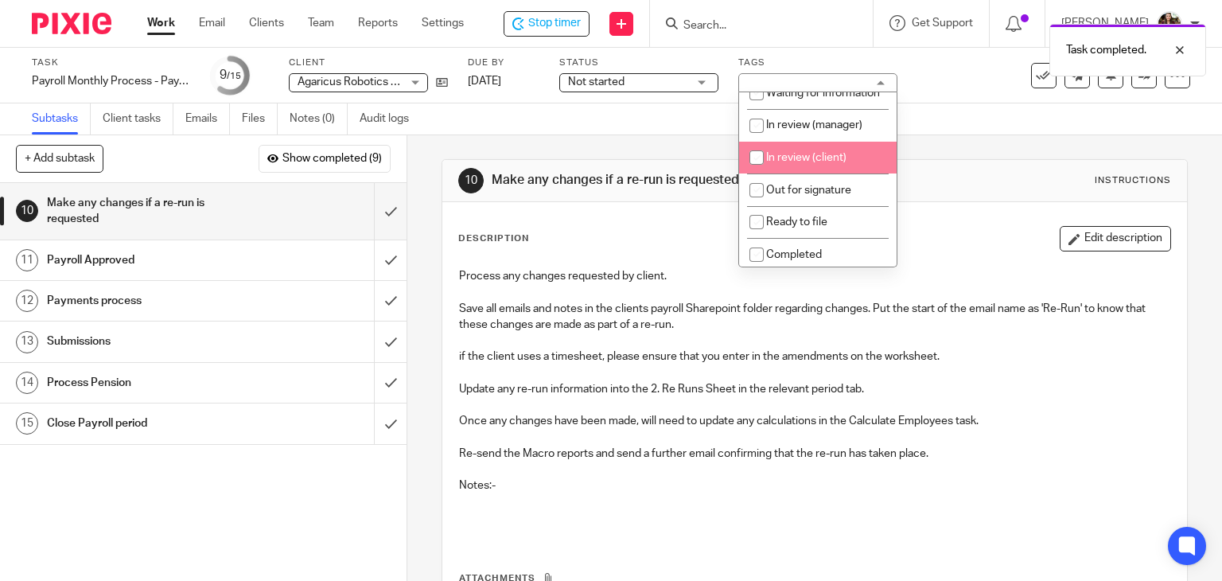
scroll to position [159, 0]
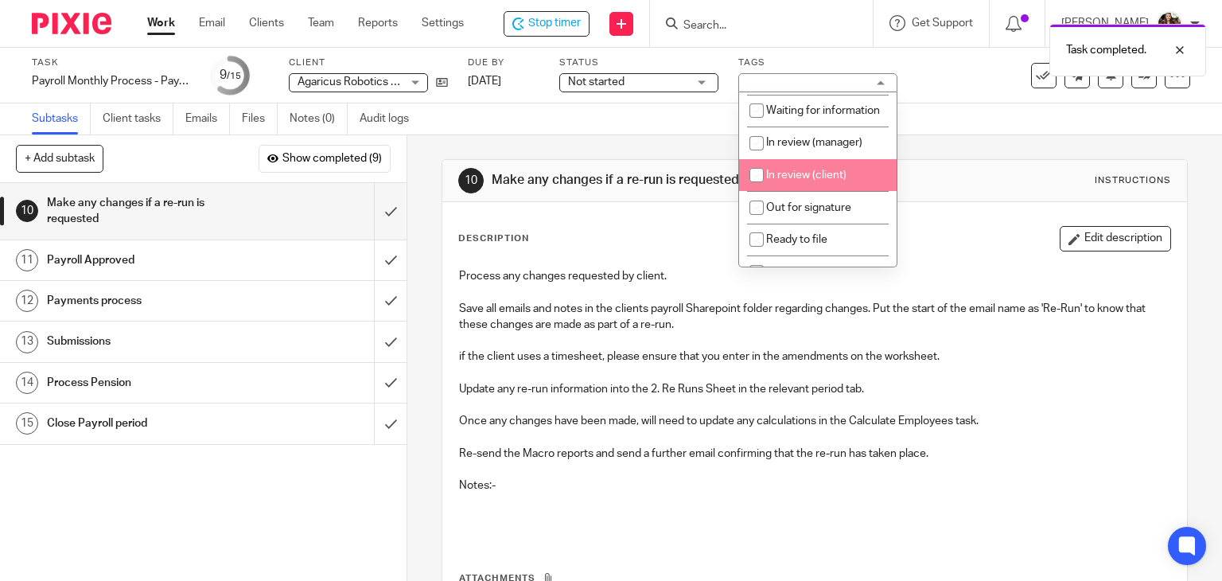
click at [825, 181] on span "In review (client)" at bounding box center [806, 174] width 80 height 11
checkbox input "true"
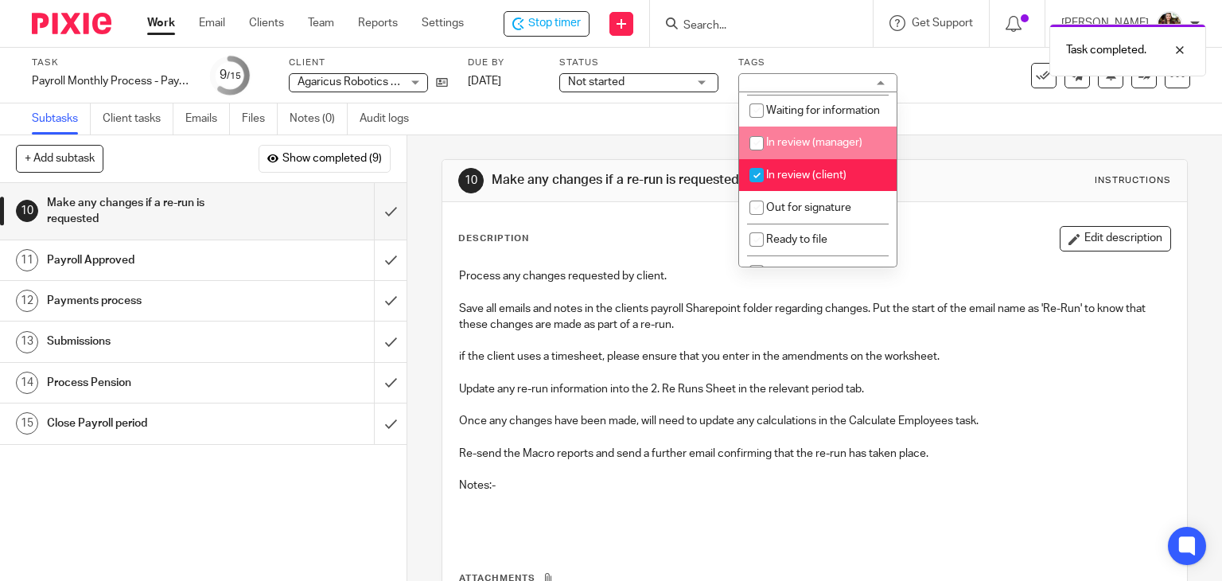
click at [964, 79] on div "Task Payroll Monthly Process - Paycircle Save Payroll Monthly Process - Paycirc…" at bounding box center [514, 75] width 965 height 38
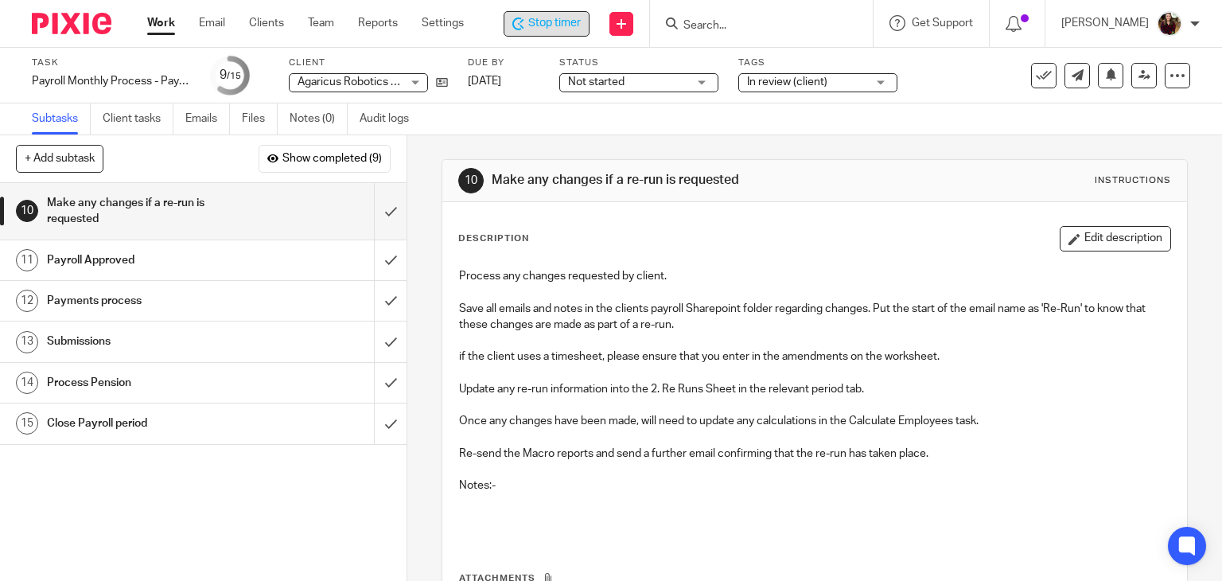
click at [550, 29] on span "Stop timer" at bounding box center [554, 23] width 52 height 17
click at [725, 30] on input "Search" at bounding box center [755, 26] width 143 height 14
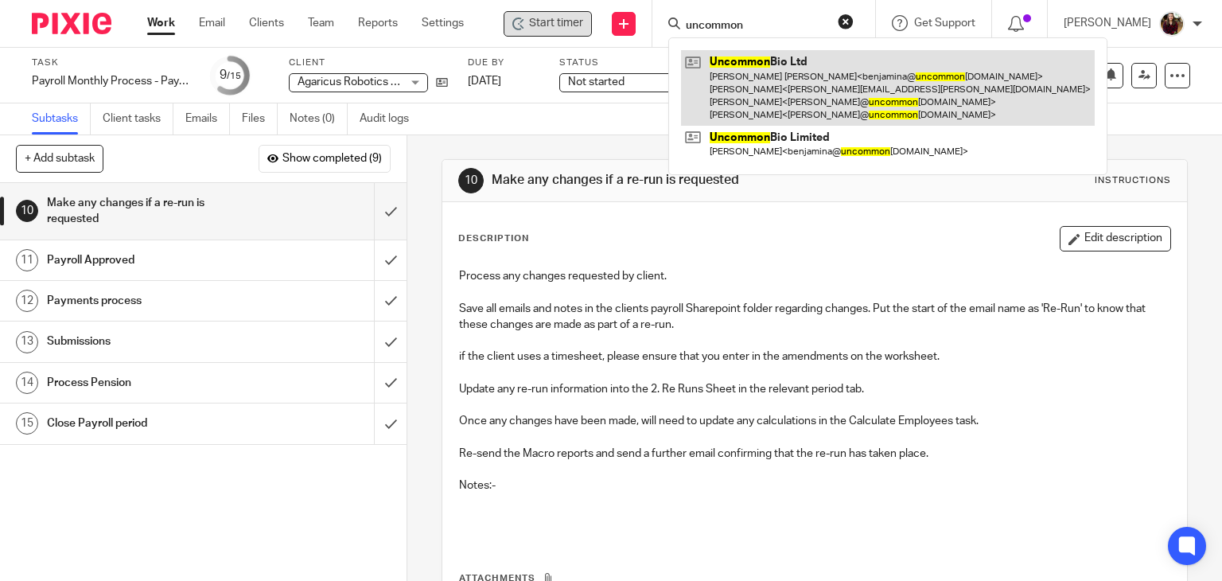
type input "uncommon"
click at [751, 87] on link at bounding box center [888, 88] width 414 height 76
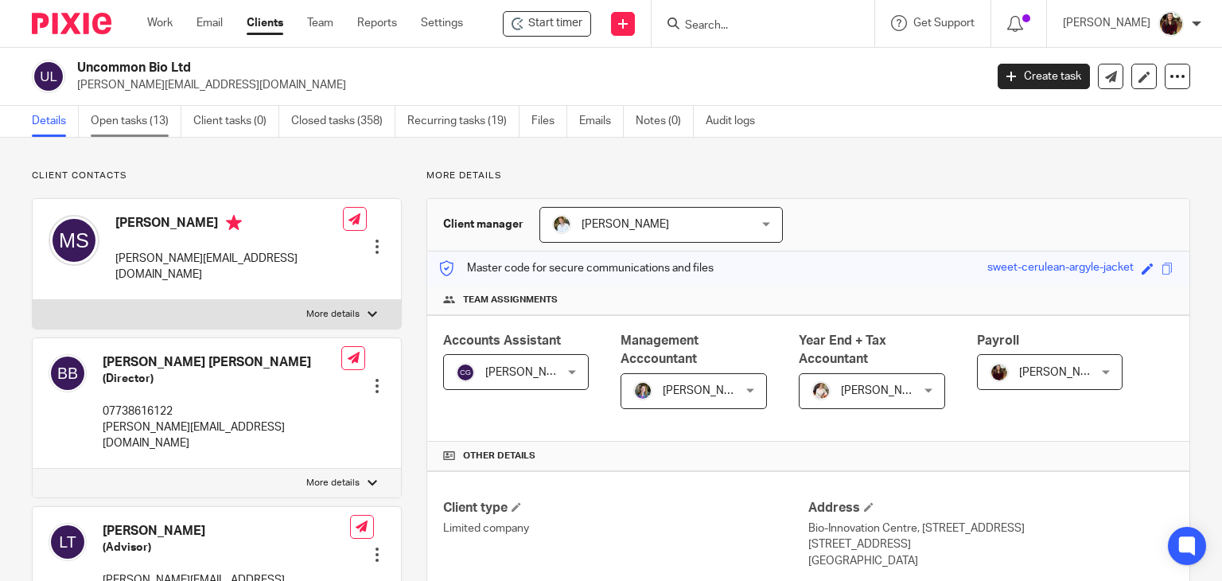
click at [135, 119] on link "Open tasks (13)" at bounding box center [136, 121] width 91 height 31
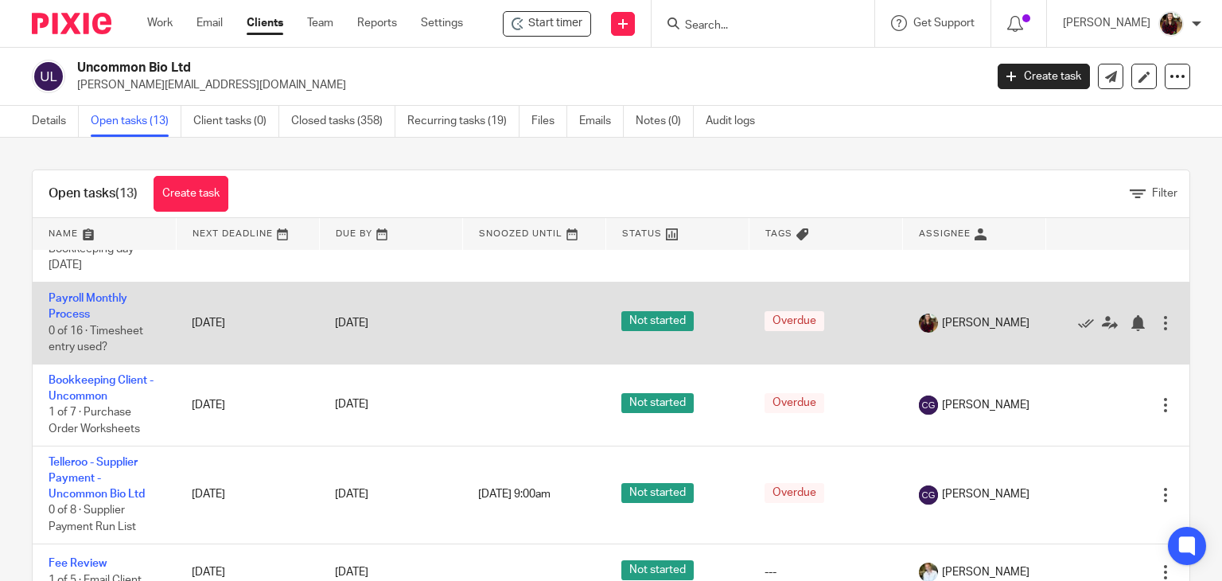
scroll to position [447, 0]
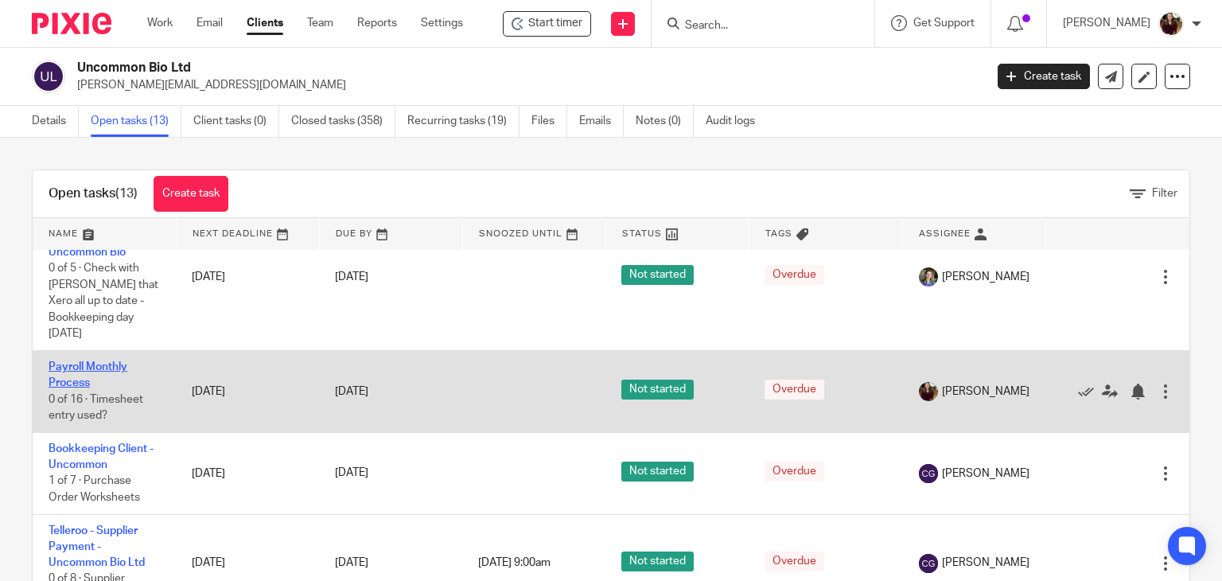
click at [86, 388] on link "Payroll Monthly Process" at bounding box center [88, 374] width 79 height 27
